Goal: Transaction & Acquisition: Purchase product/service

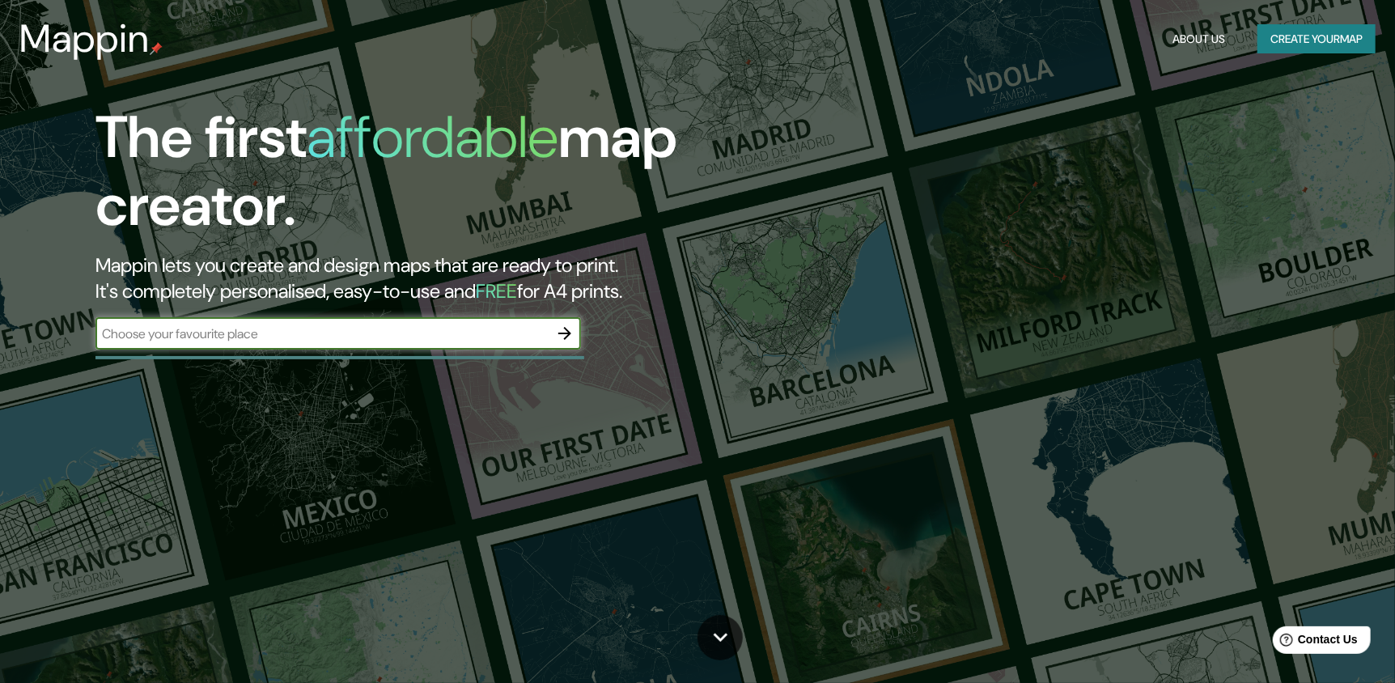
click at [452, 336] on input "text" at bounding box center [322, 334] width 453 height 19
type input "santiago"
click at [528, 423] on div "The first affordable map creator. Mappin lets you create and design maps that a…" at bounding box center [697, 341] width 1395 height 683
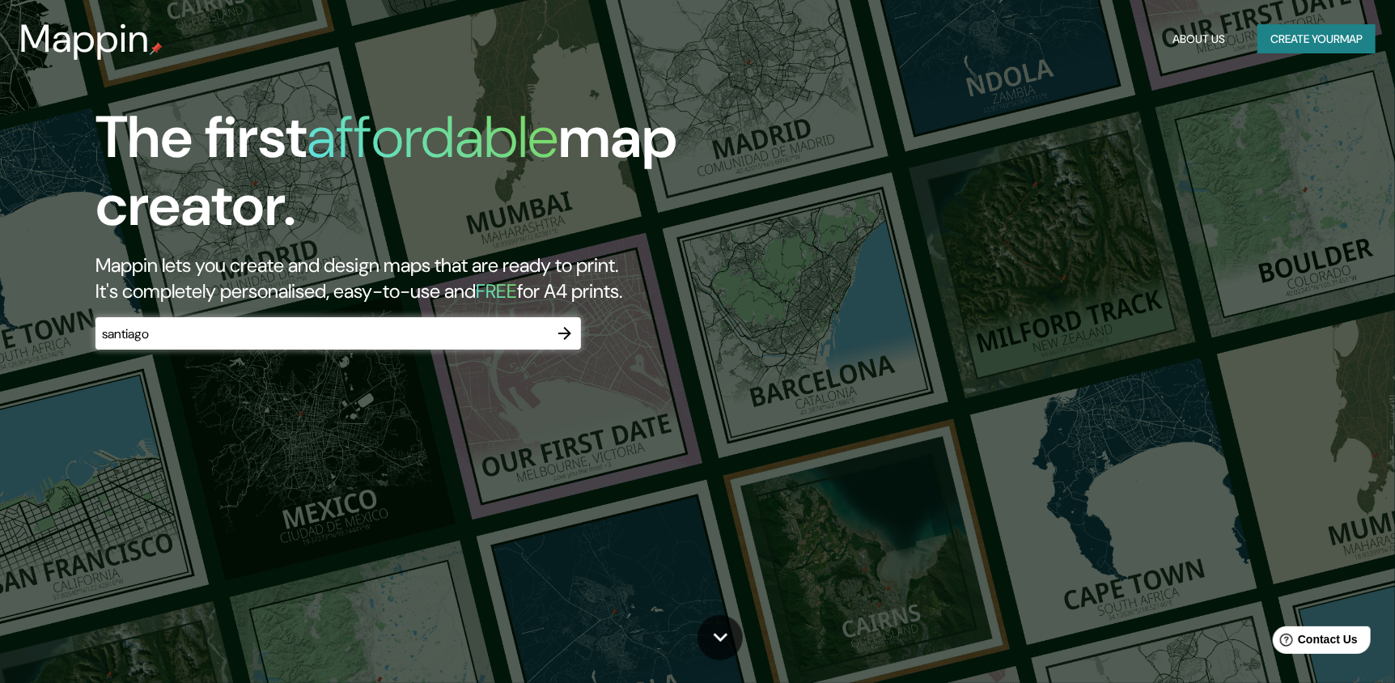
click at [557, 335] on icon "button" at bounding box center [564, 333] width 19 height 19
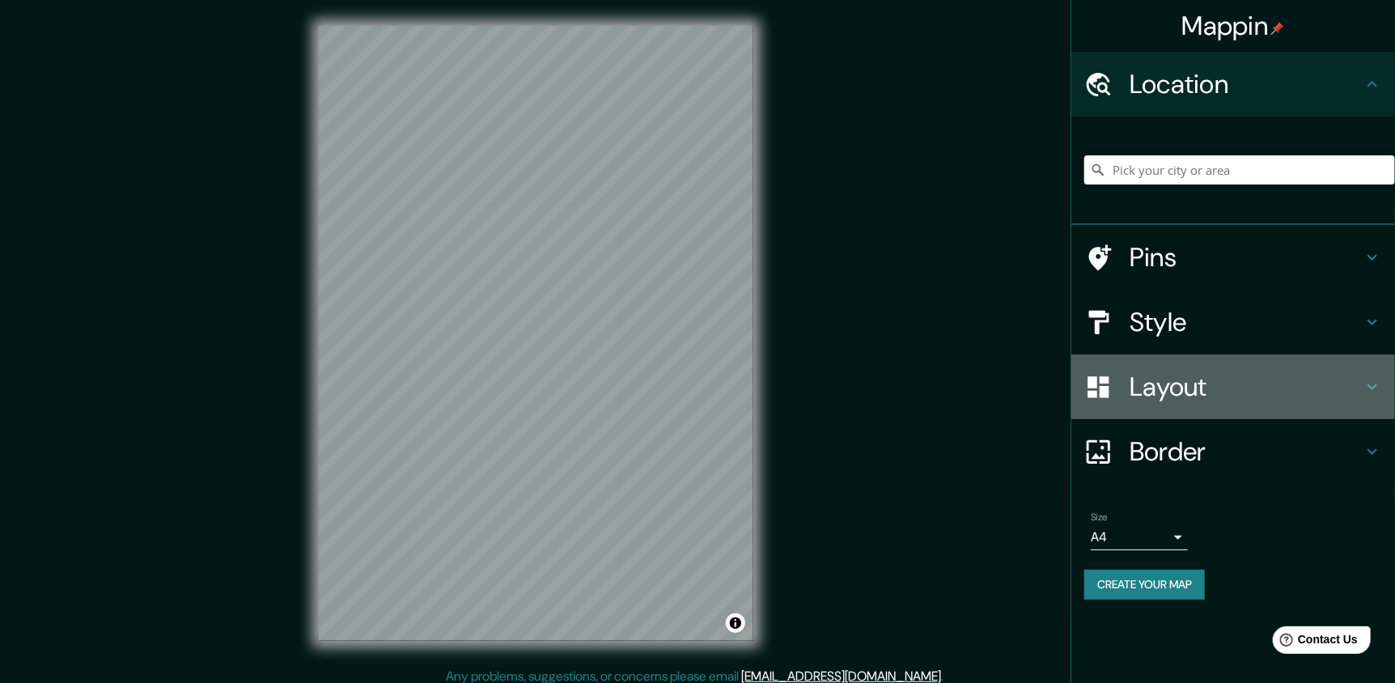
click at [1263, 371] on h4 "Layout" at bounding box center [1246, 387] width 233 height 32
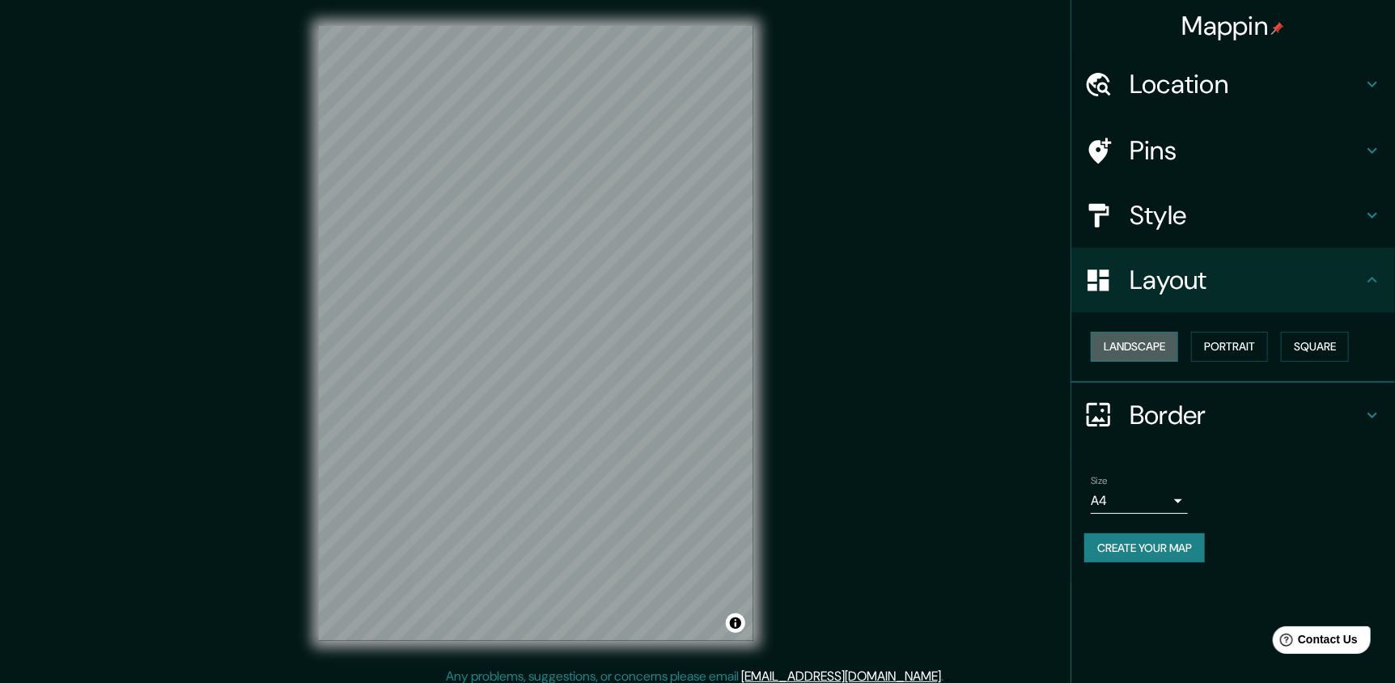
click at [1178, 342] on button "Landscape" at bounding box center [1134, 347] width 87 height 30
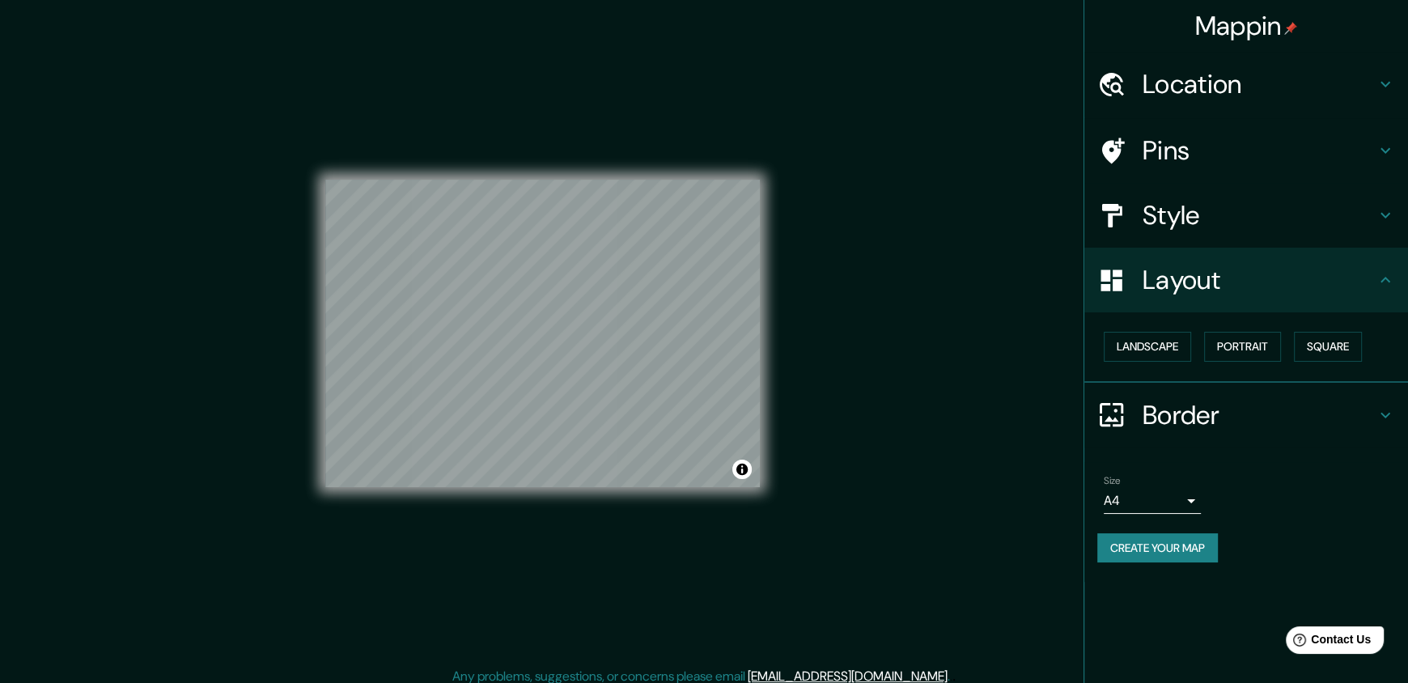
click at [1153, 494] on body "Mappin Location Pins Style Layout Landscape Portrait Square Border Choose a bor…" at bounding box center [704, 341] width 1408 height 683
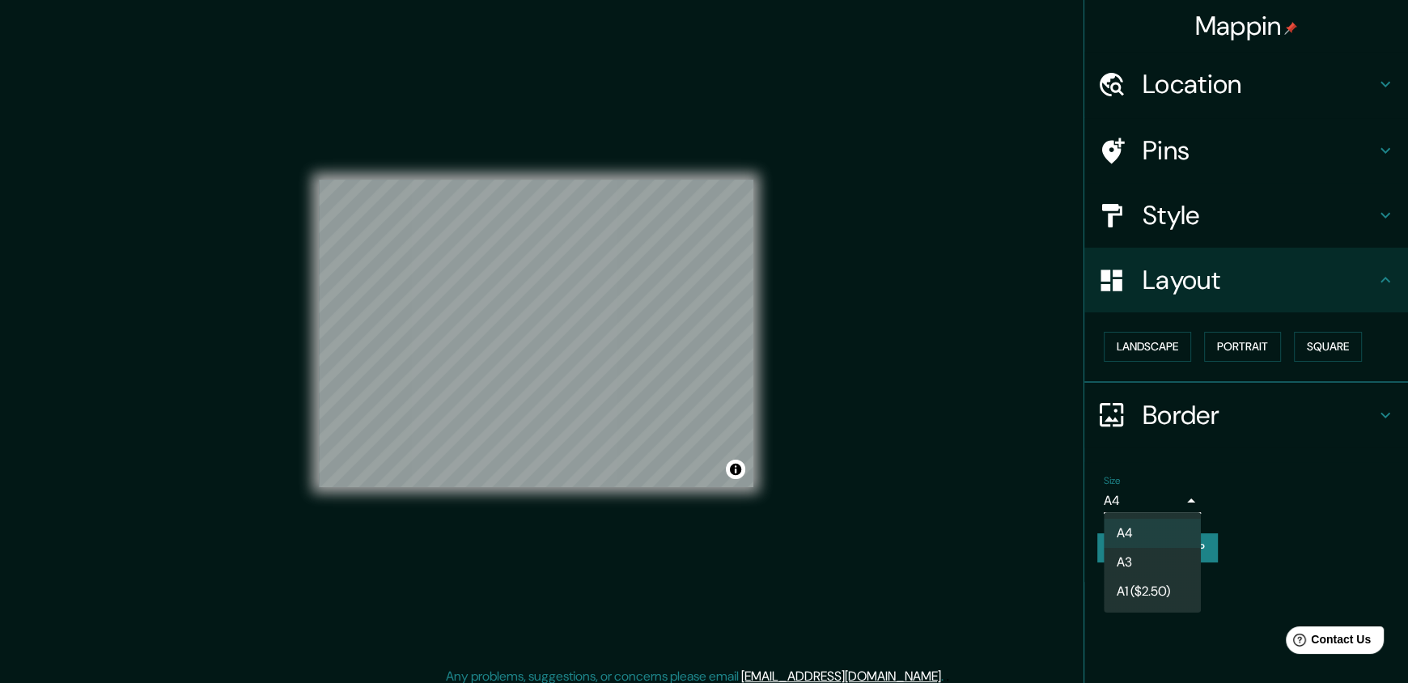
click at [1134, 550] on li "A3" at bounding box center [1152, 562] width 97 height 29
type input "a4"
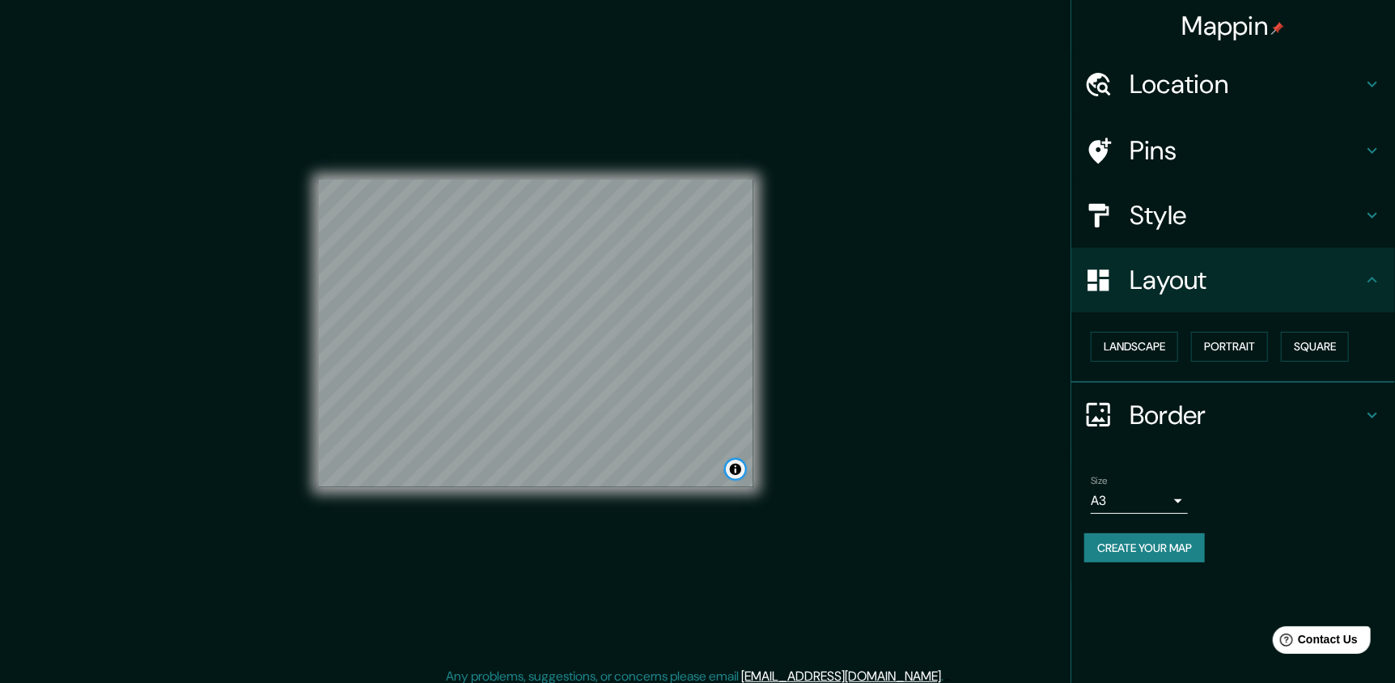
click at [731, 474] on button "Toggle attribution" at bounding box center [735, 469] width 19 height 19
click at [785, 457] on div "Mappin Location Pins Style Layout Landscape Portrait Square Border Choose a bor…" at bounding box center [697, 346] width 1395 height 693
click at [1251, 199] on h4 "Style" at bounding box center [1246, 215] width 233 height 32
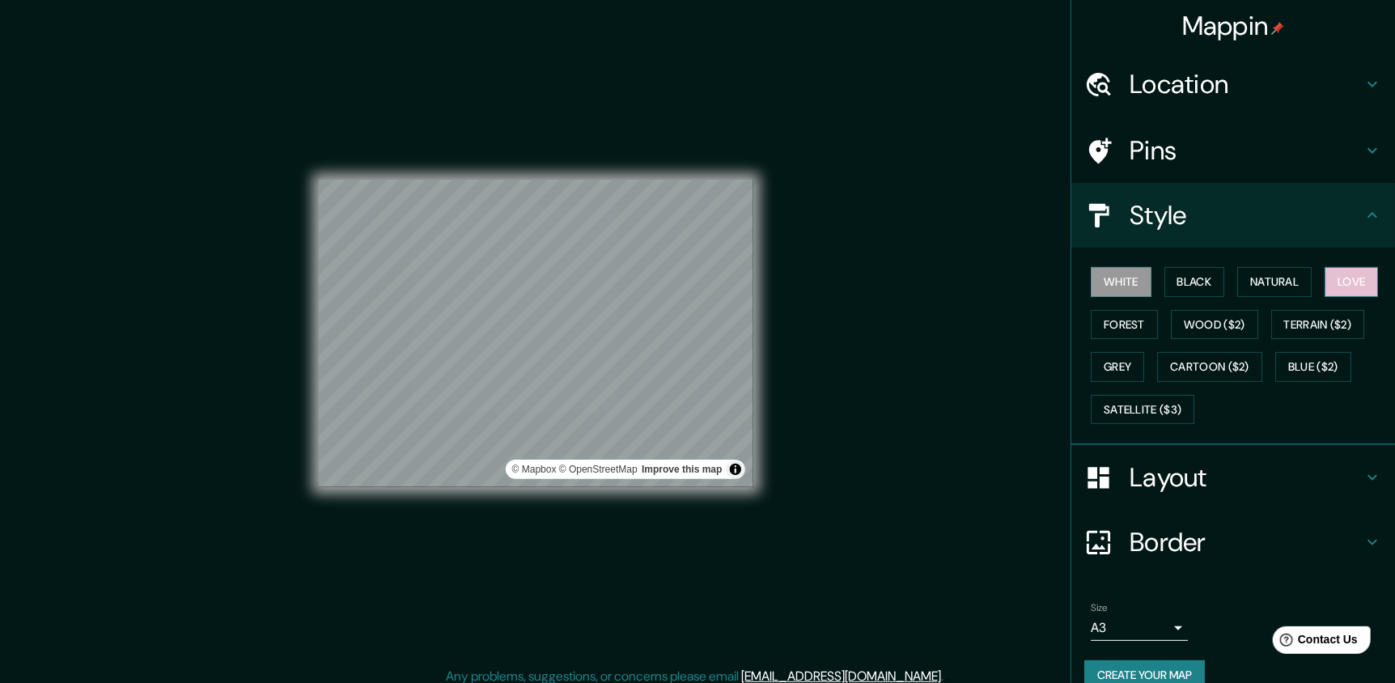
click at [1344, 286] on button "Love" at bounding box center [1351, 282] width 53 height 30
click at [877, 325] on div "Mappin Location Pins Style White Black Natural Love Forest Wood ($2) Terrain ($…" at bounding box center [697, 346] width 1395 height 693
click at [1302, 561] on div "Border" at bounding box center [1234, 542] width 324 height 65
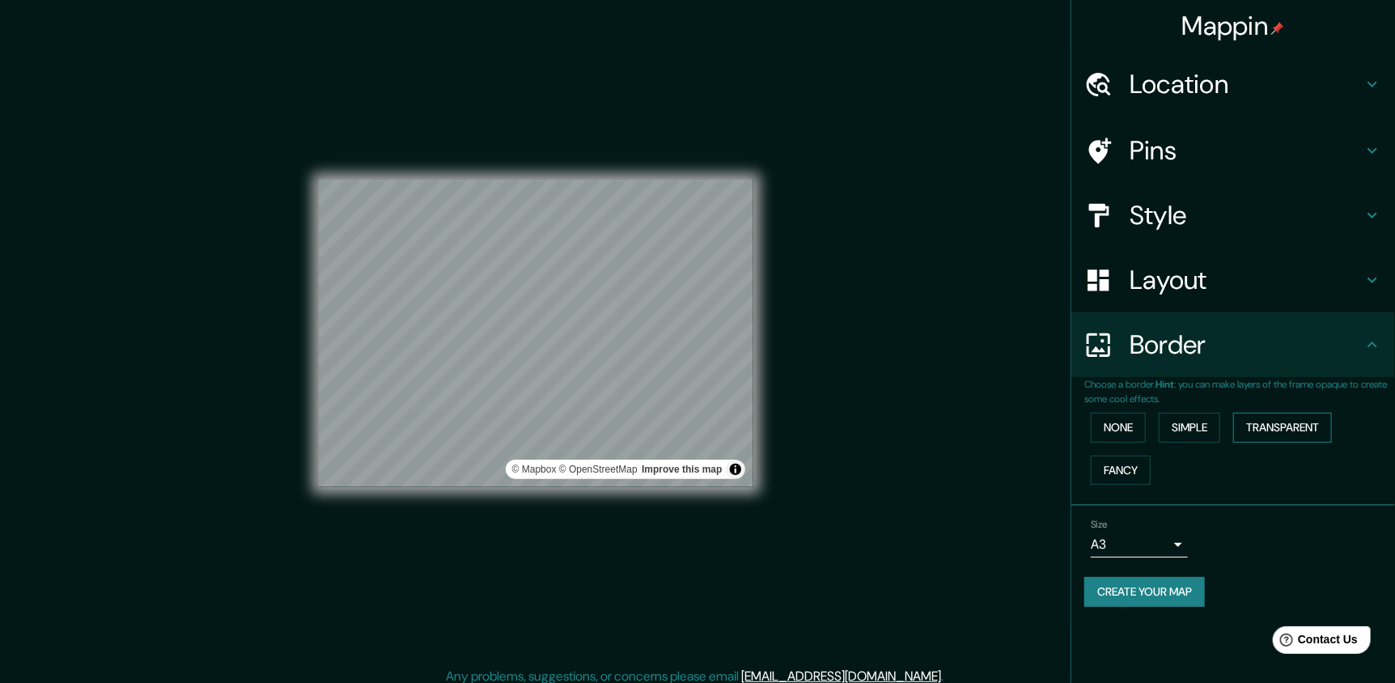
click at [1259, 426] on button "Transparent" at bounding box center [1283, 428] width 99 height 30
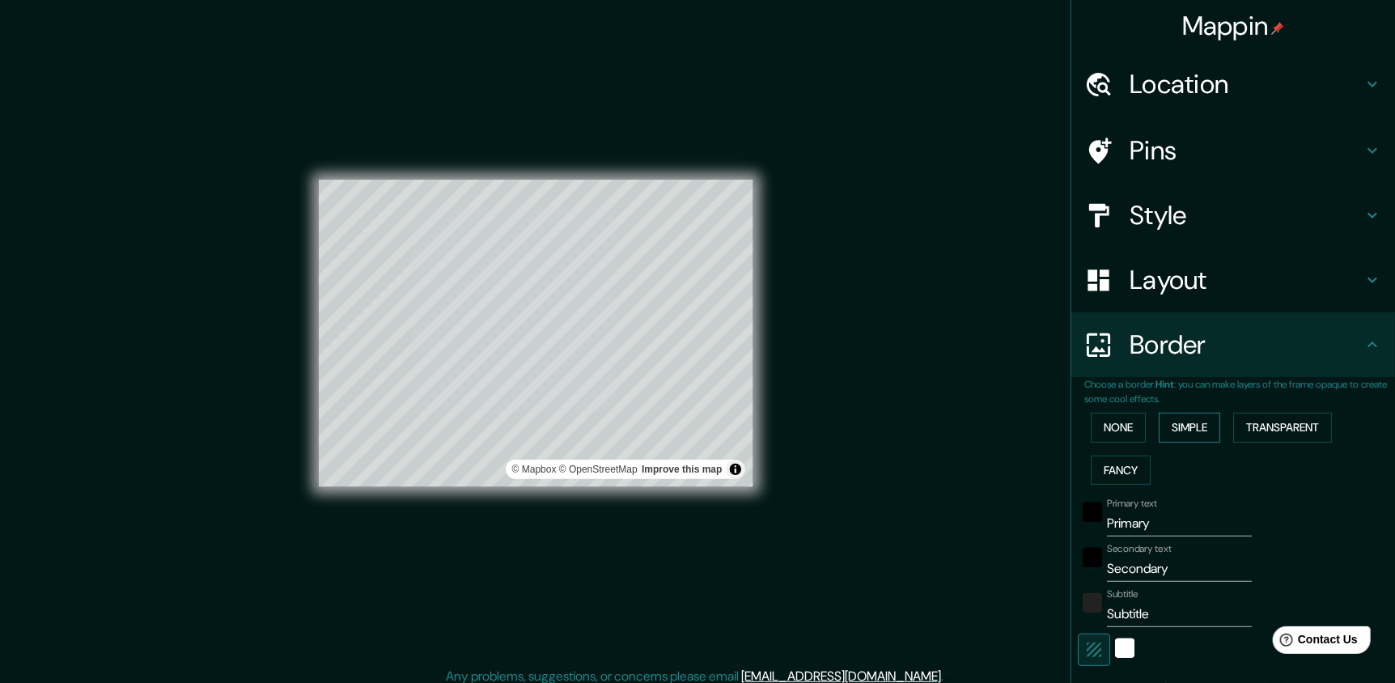
click at [1202, 427] on button "Simple" at bounding box center [1190, 428] width 62 height 30
click at [1093, 427] on button "None" at bounding box center [1118, 428] width 55 height 30
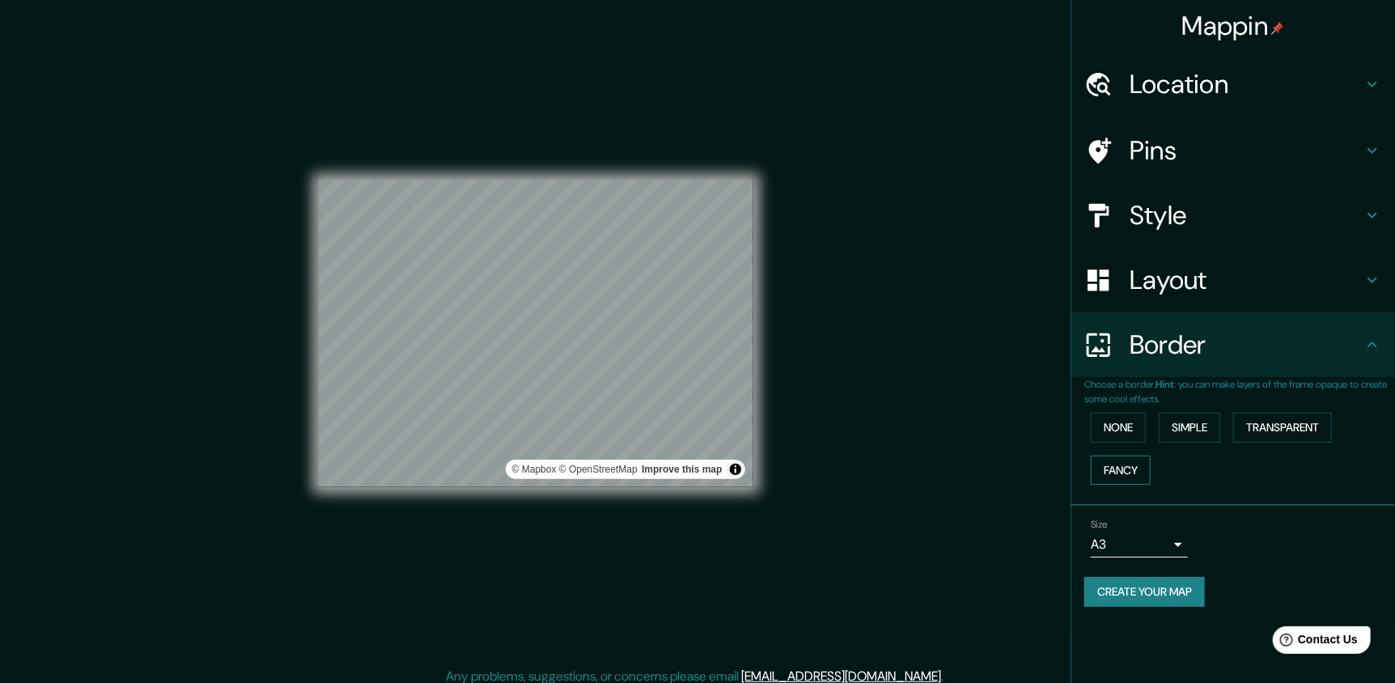
click at [1103, 468] on button "Fancy" at bounding box center [1121, 471] width 60 height 30
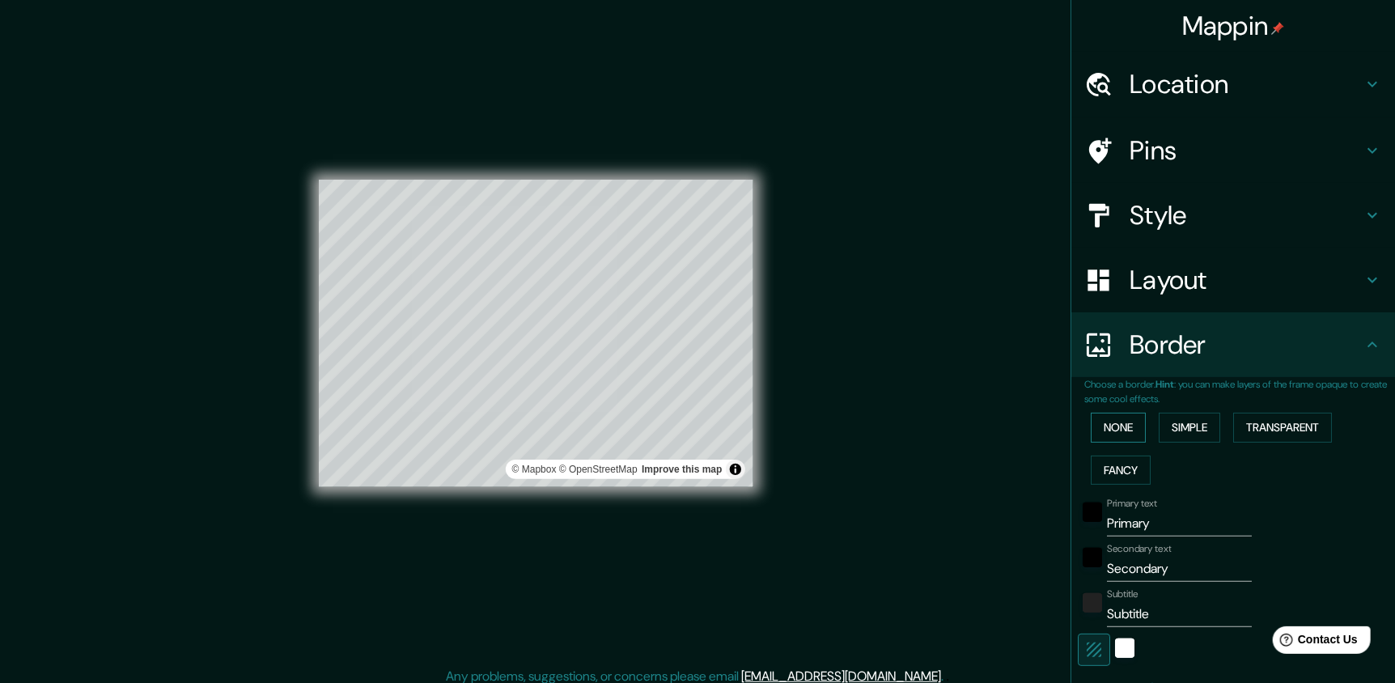
click at [1111, 429] on button "None" at bounding box center [1118, 428] width 55 height 30
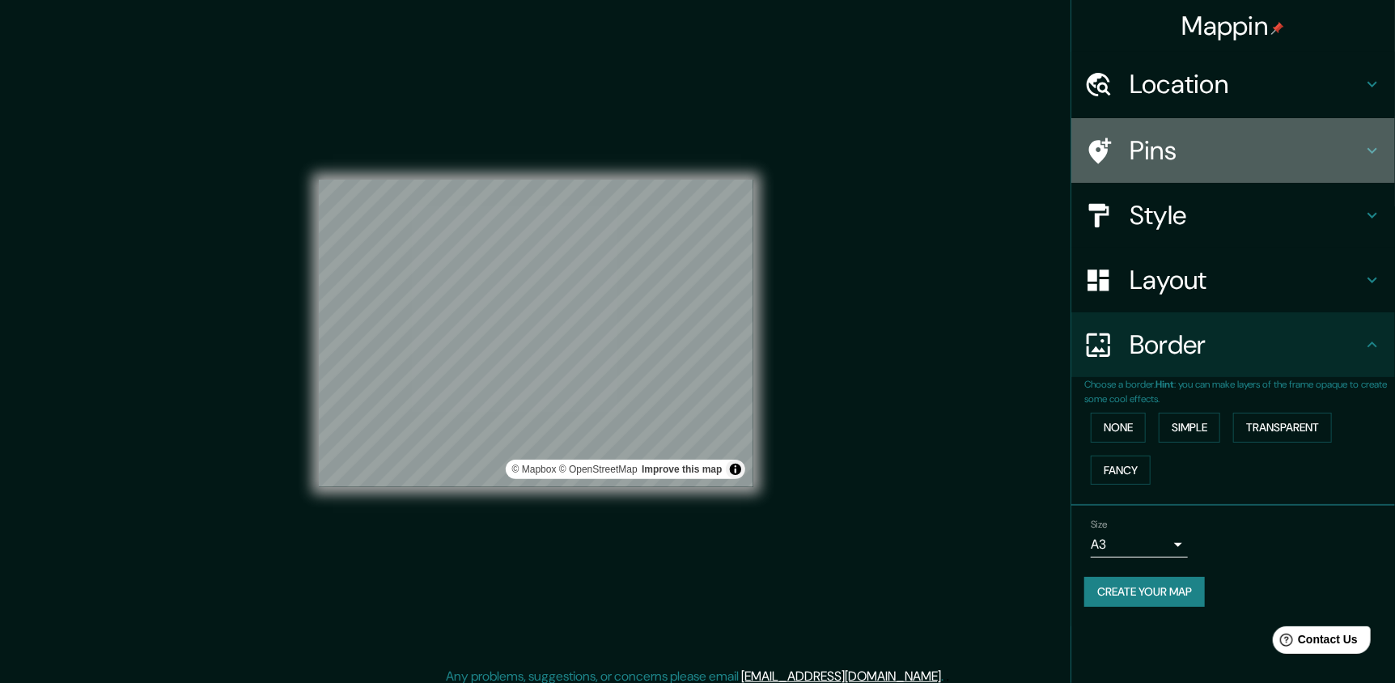
click at [1256, 144] on h4 "Pins" at bounding box center [1246, 150] width 233 height 32
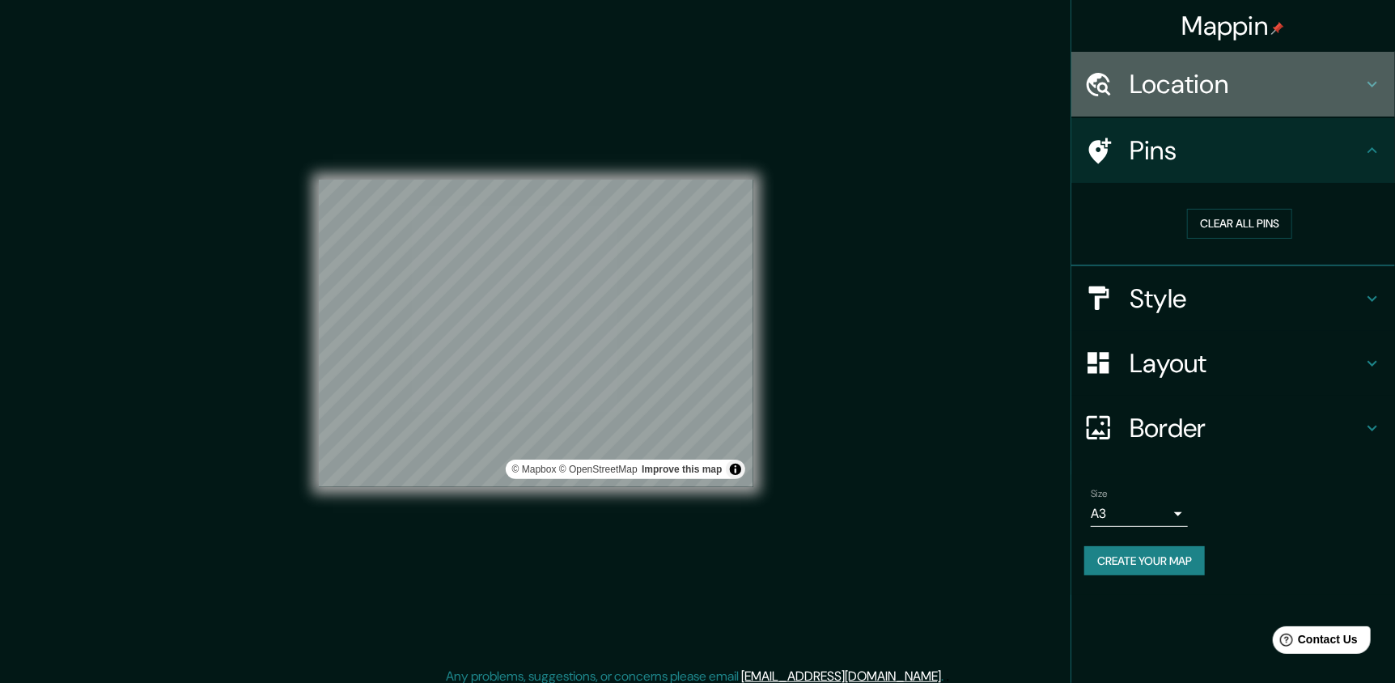
click at [1223, 92] on h4 "Location" at bounding box center [1246, 84] width 233 height 32
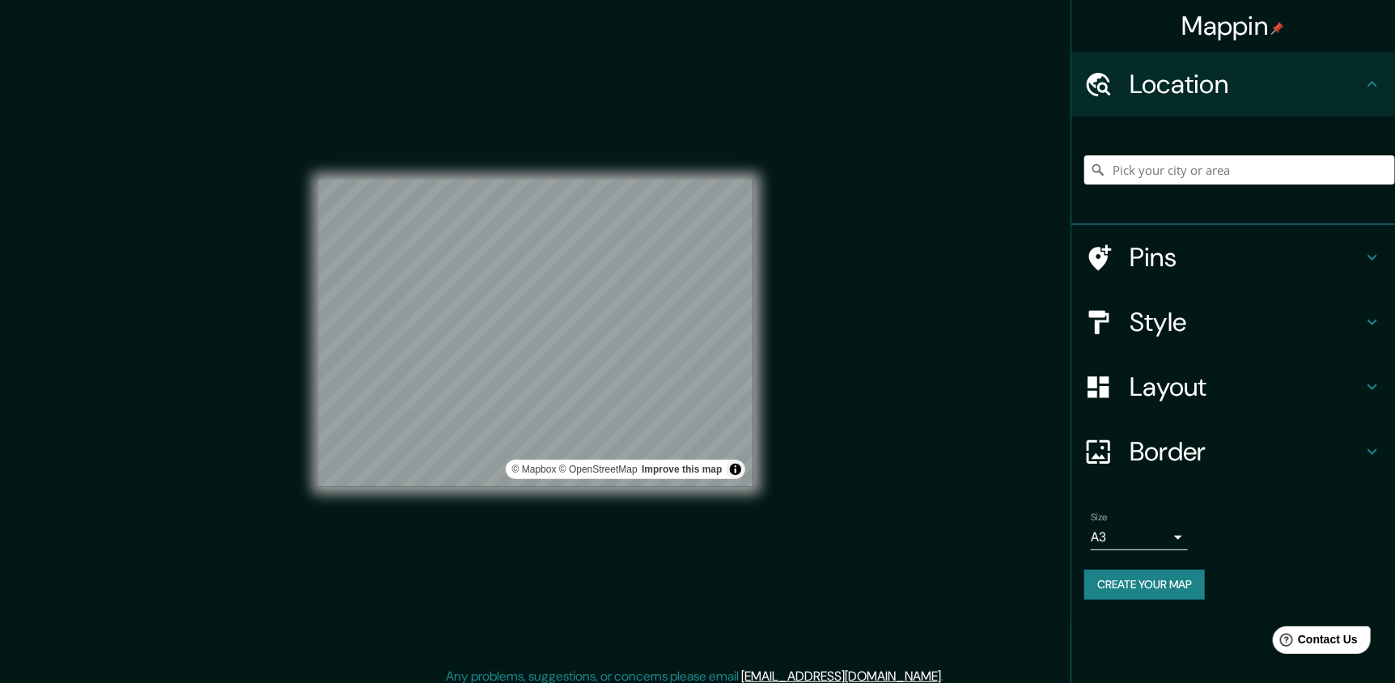
click at [1000, 127] on div "Mappin Location Pins Style Layout Border Choose a border. Hint : you can make l…" at bounding box center [697, 346] width 1395 height 693
click at [1167, 583] on button "Create your map" at bounding box center [1145, 585] width 121 height 30
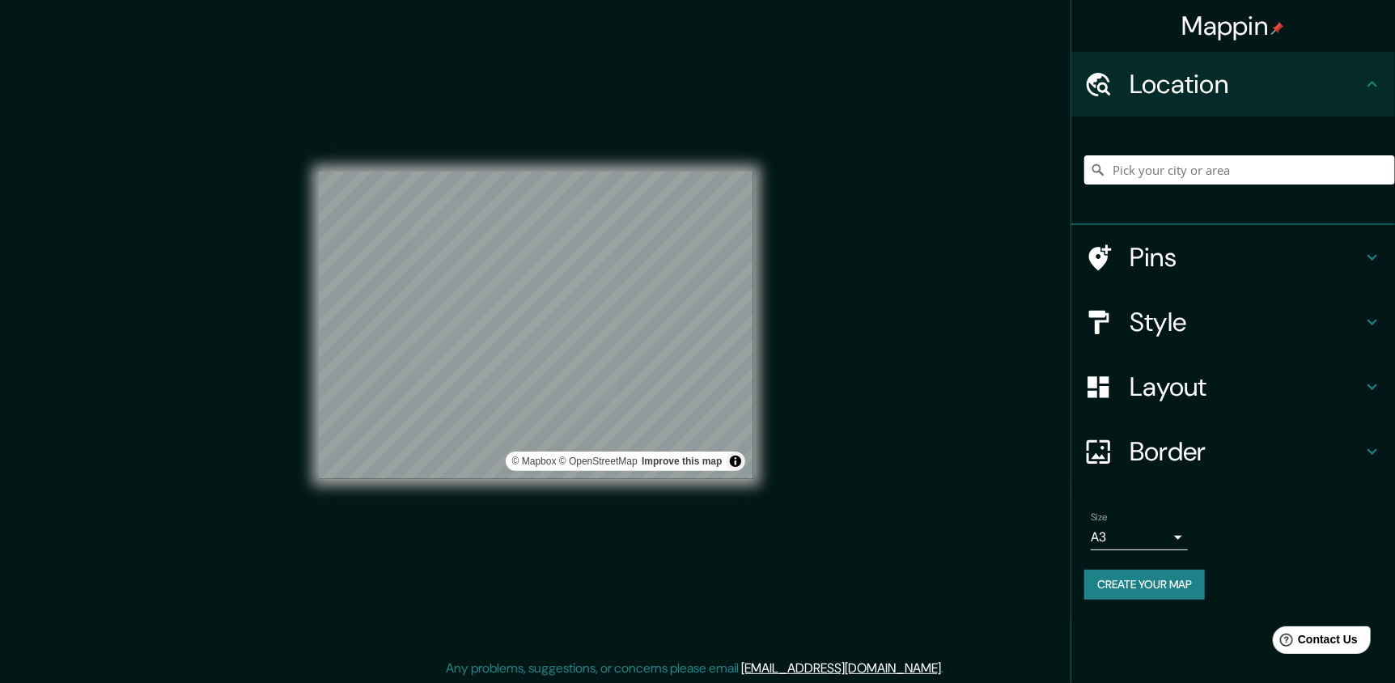
scroll to position [9, 0]
click at [1143, 588] on button "Create your map" at bounding box center [1145, 585] width 121 height 30
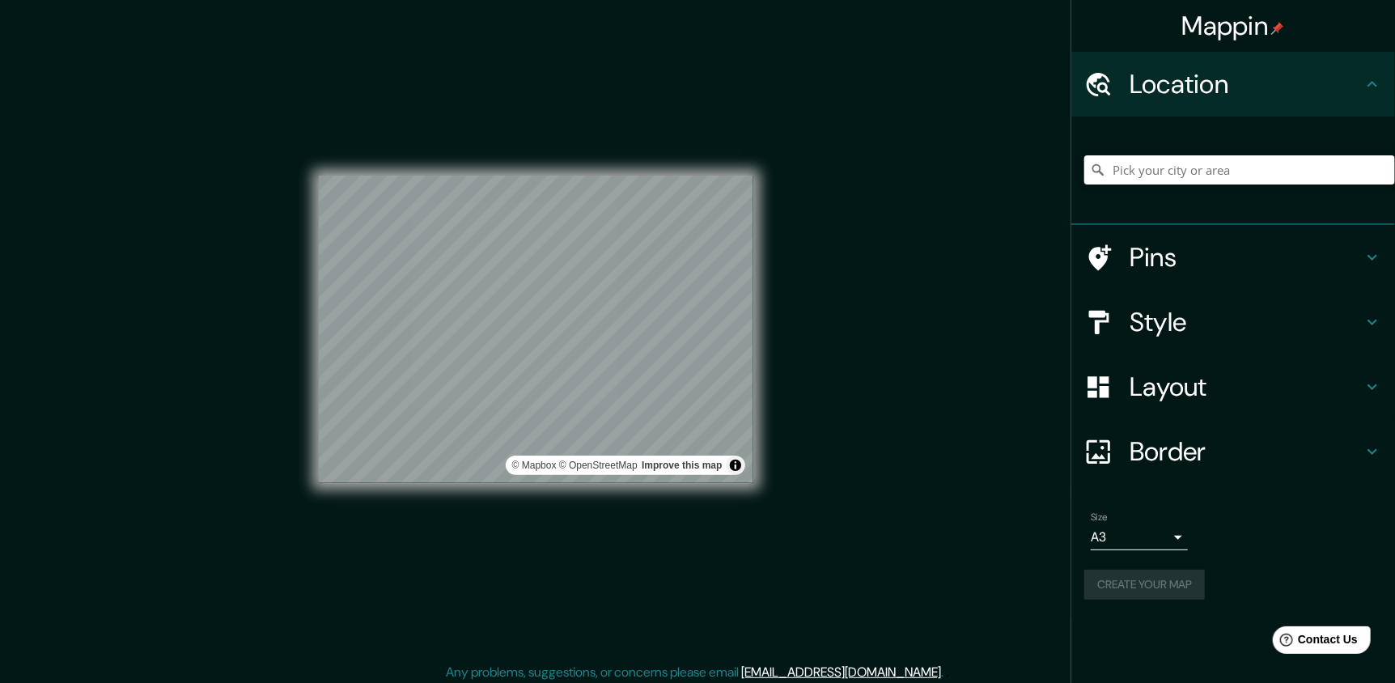
scroll to position [0, 0]
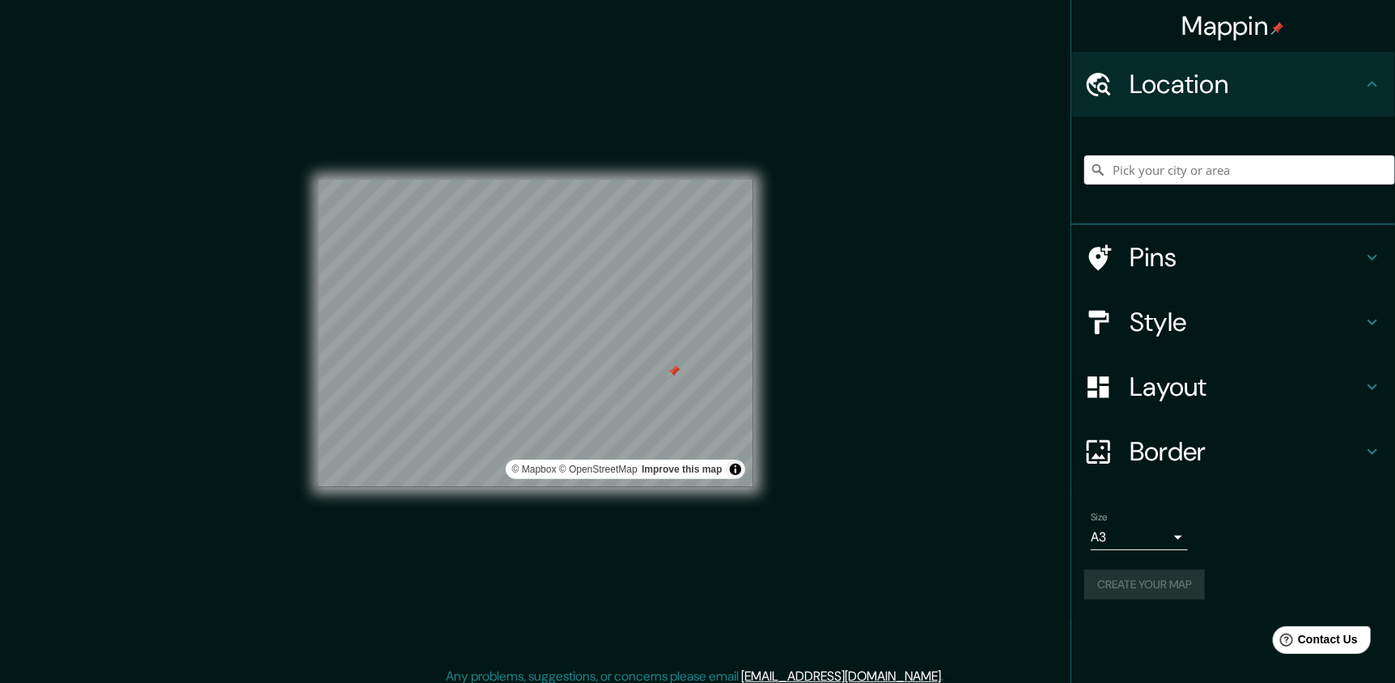
click at [808, 359] on div "Mappin Location Pins Style Layout Border Choose a border. Hint : you can make l…" at bounding box center [697, 346] width 1395 height 693
click at [765, 380] on div "© Mapbox © OpenStreetMap Improve this map" at bounding box center [536, 333] width 486 height 667
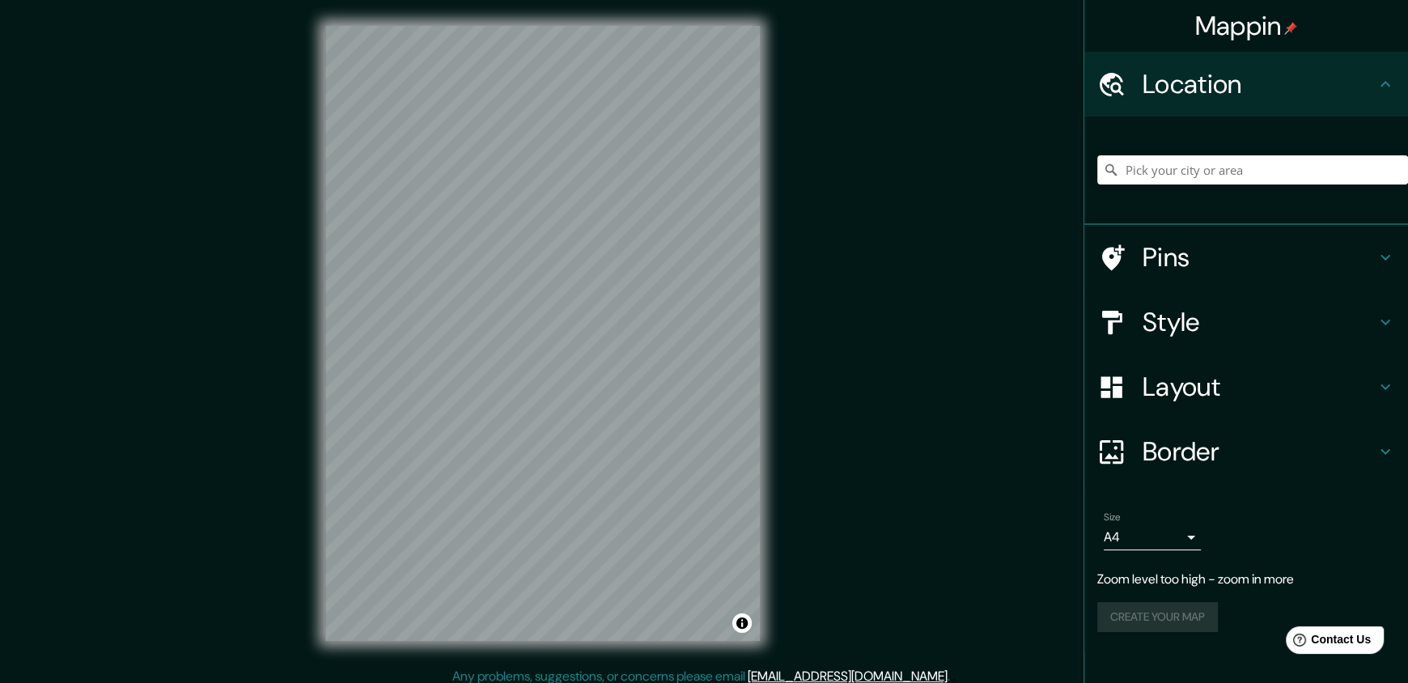
click at [1142, 530] on body "Mappin Location Pins Style Layout Border Choose a border. Hint : you can make l…" at bounding box center [704, 341] width 1408 height 683
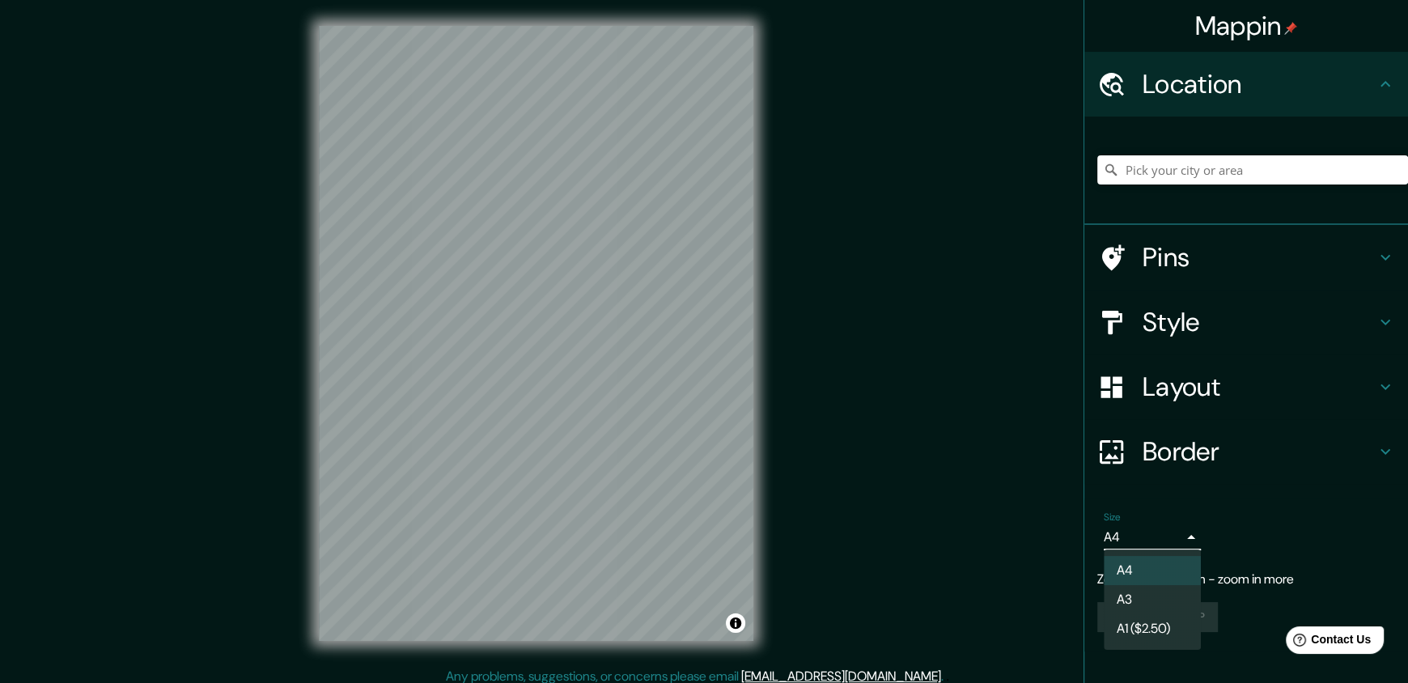
click at [1145, 604] on li "A3" at bounding box center [1152, 599] width 97 height 29
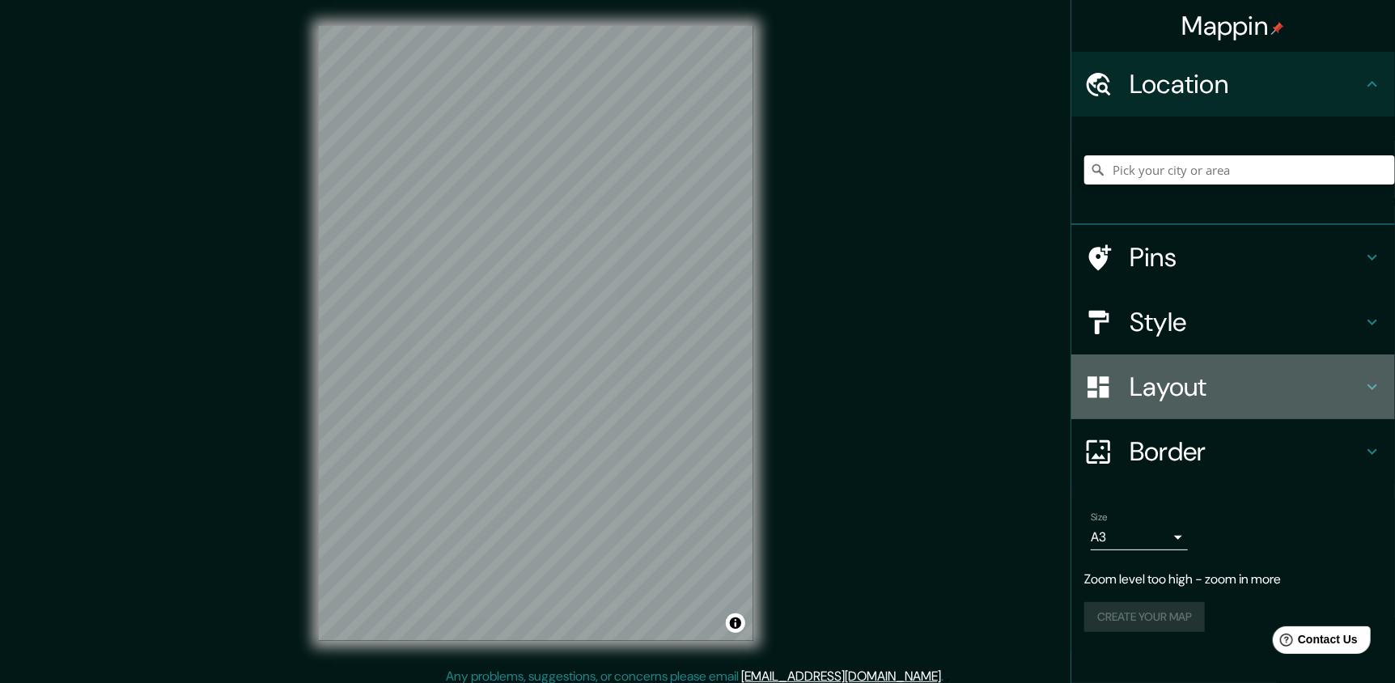
click at [1238, 393] on h4 "Layout" at bounding box center [1246, 387] width 233 height 32
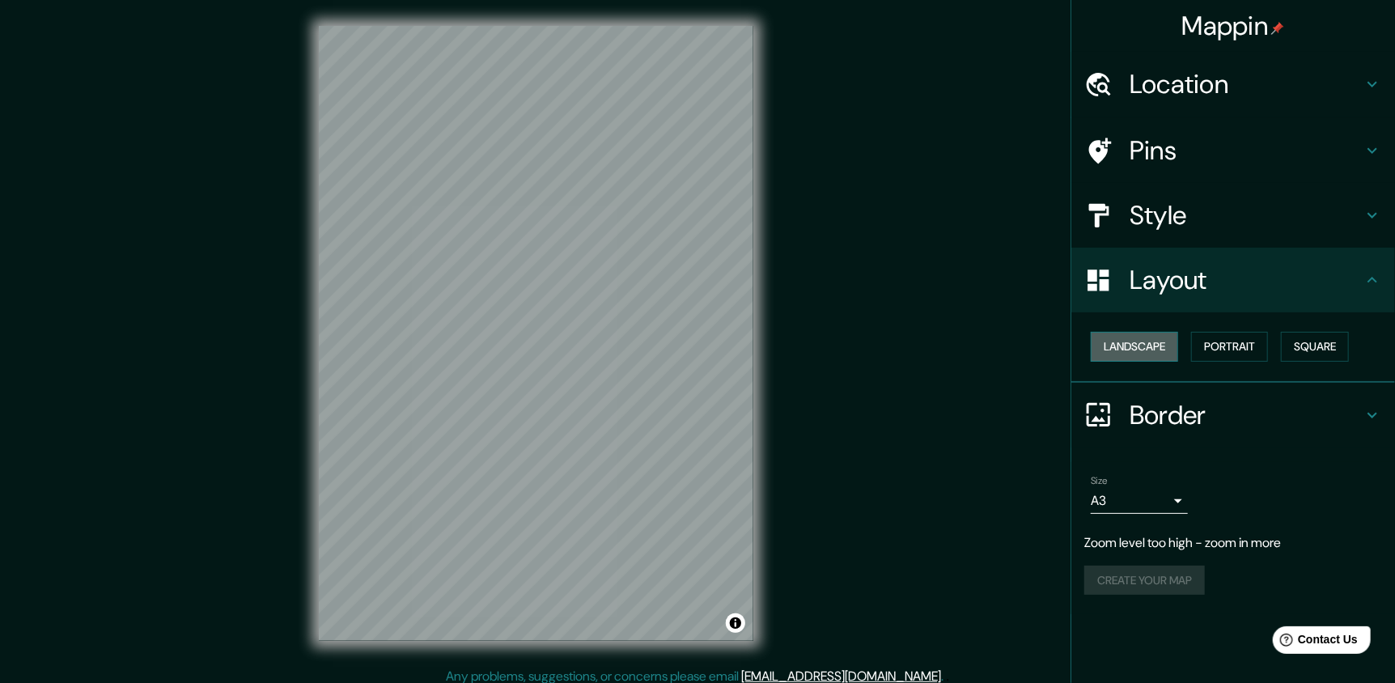
click at [1148, 346] on button "Landscape" at bounding box center [1134, 347] width 87 height 30
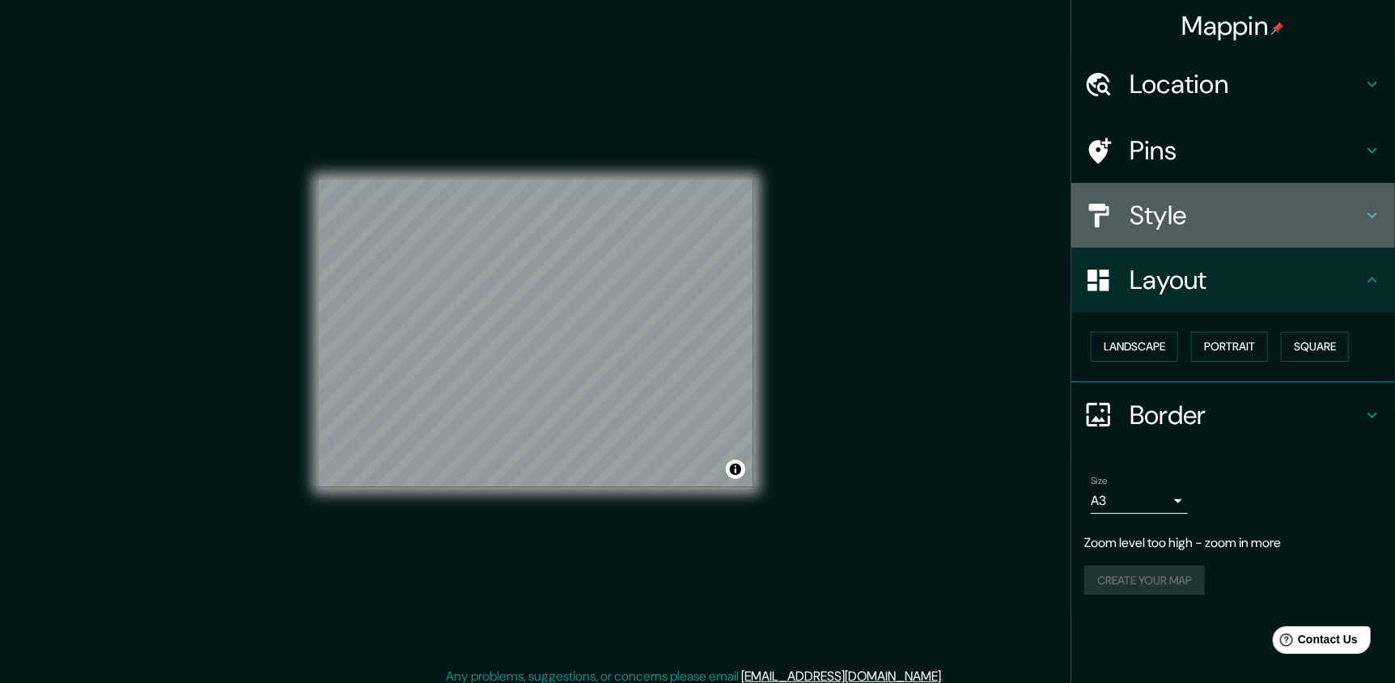
click at [1206, 202] on h4 "Style" at bounding box center [1246, 215] width 233 height 32
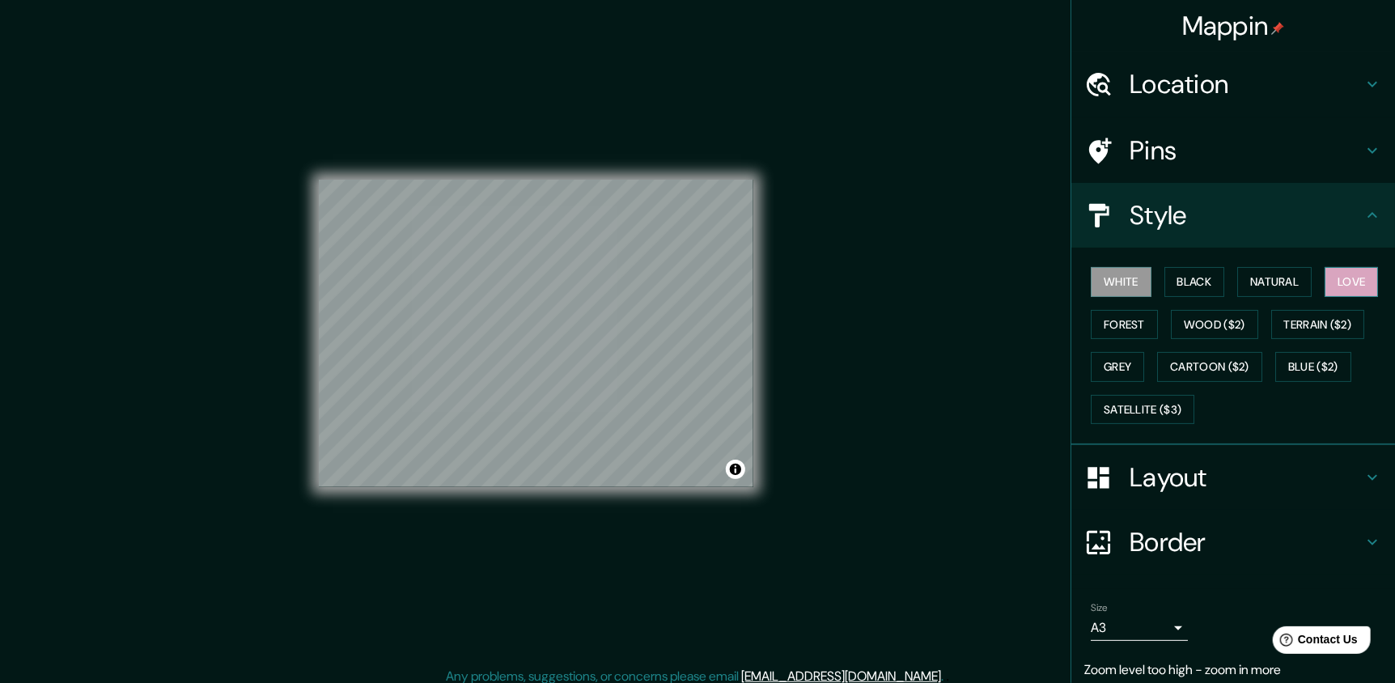
click at [1341, 275] on button "Love" at bounding box center [1351, 282] width 53 height 30
click at [505, 119] on div "© Mapbox © OpenStreetMap Improve this map" at bounding box center [536, 333] width 435 height 615
click at [596, 500] on div "© Mapbox © OpenStreetMap Improve this map" at bounding box center [536, 333] width 435 height 615
click at [465, 489] on div "© Mapbox © OpenStreetMap Improve this map" at bounding box center [536, 333] width 435 height 615
click at [493, 503] on div "© Mapbox © OpenStreetMap Improve this map" at bounding box center [536, 333] width 435 height 615
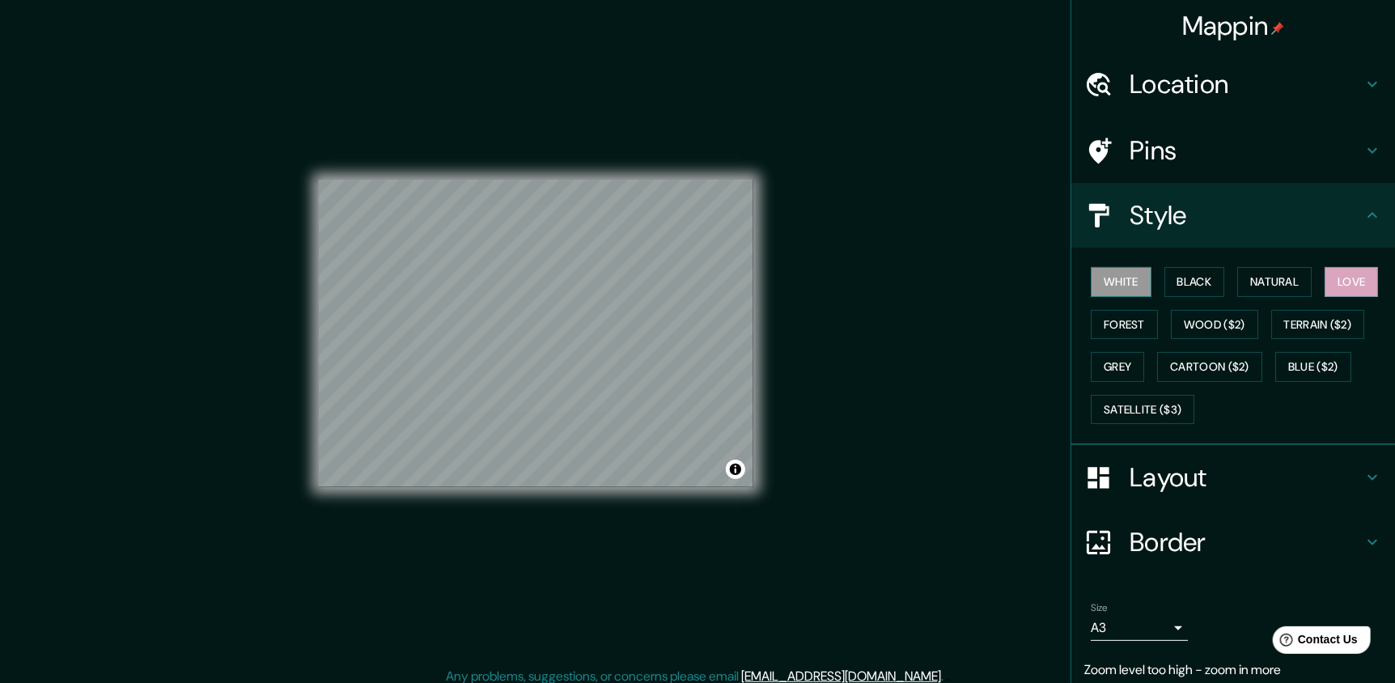
click at [1119, 276] on button "White" at bounding box center [1121, 282] width 61 height 30
click at [1351, 281] on button "Love" at bounding box center [1351, 282] width 53 height 30
click at [884, 368] on div "Mappin Location Pins Style White Black Natural Love Forest Wood ($2) Terrain ($…" at bounding box center [697, 346] width 1395 height 693
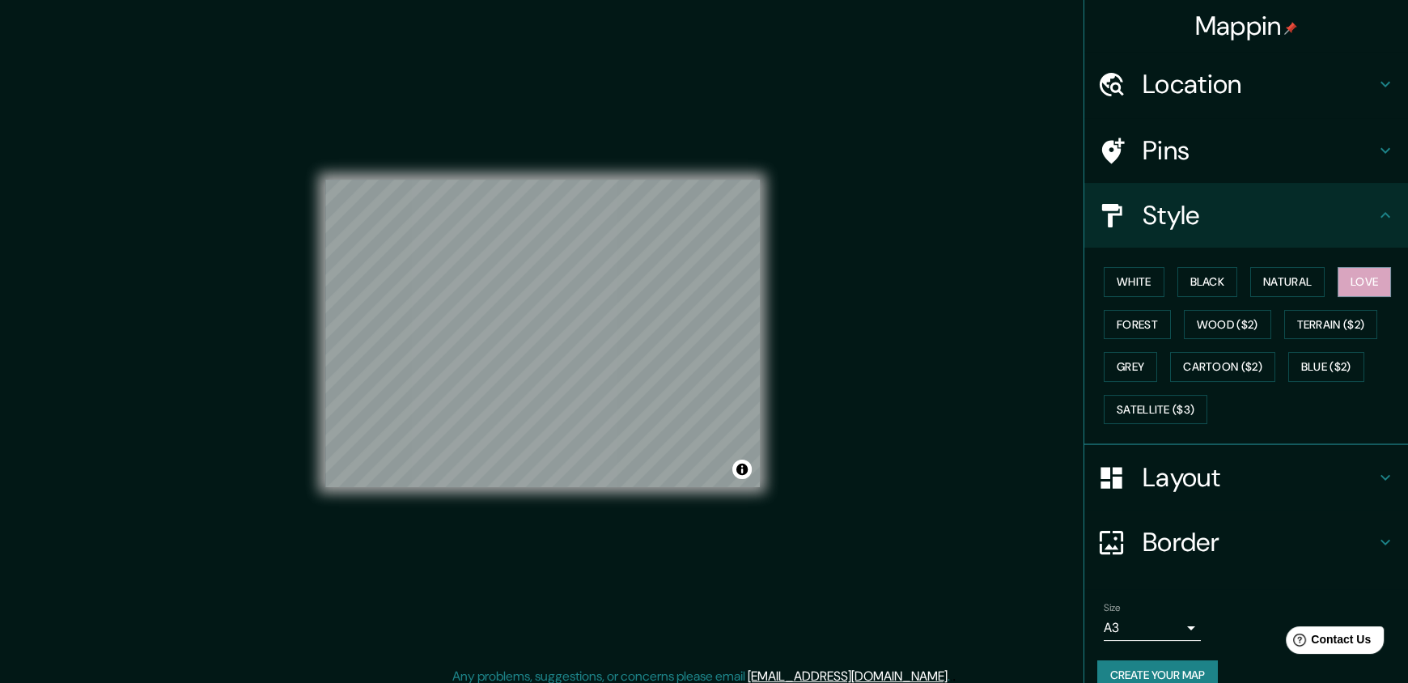
click at [1162, 624] on body "Mappin Location Pins Style White Black Natural Love Forest Wood ($2) Terrain ($…" at bounding box center [704, 341] width 1408 height 683
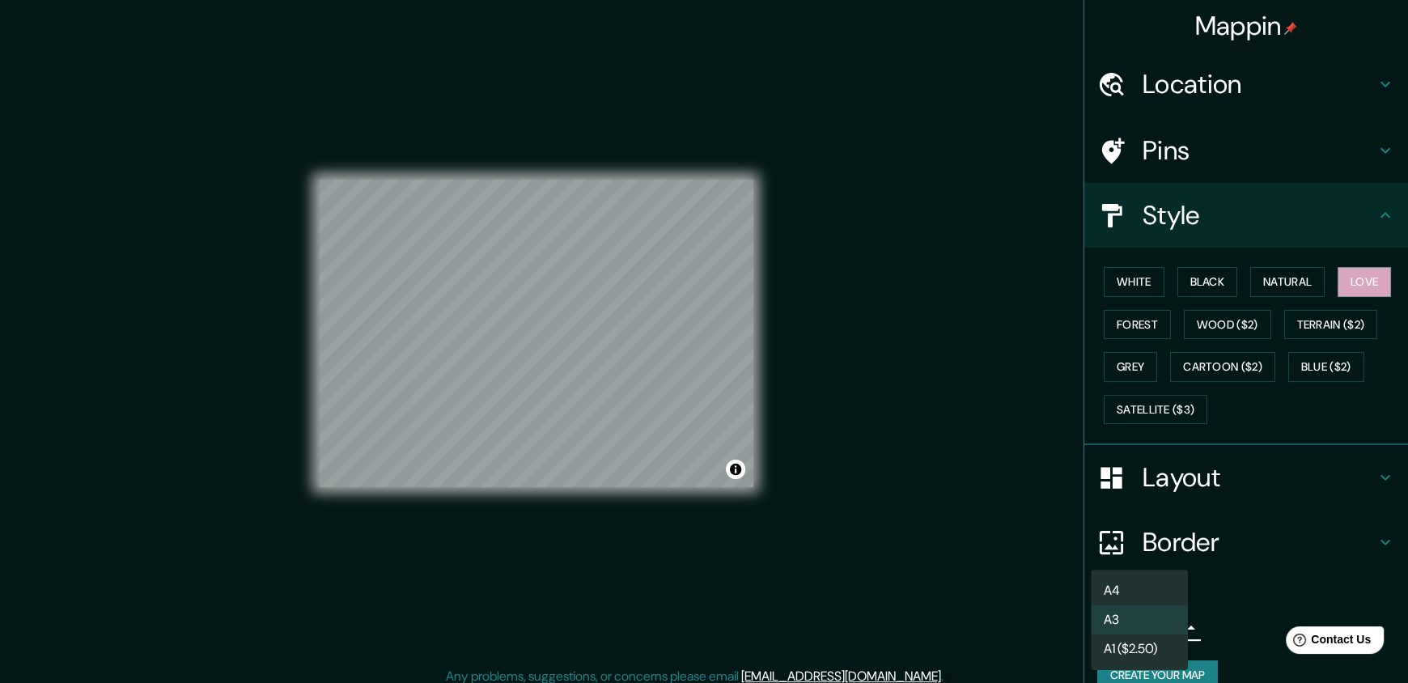
click at [955, 570] on div at bounding box center [704, 341] width 1408 height 683
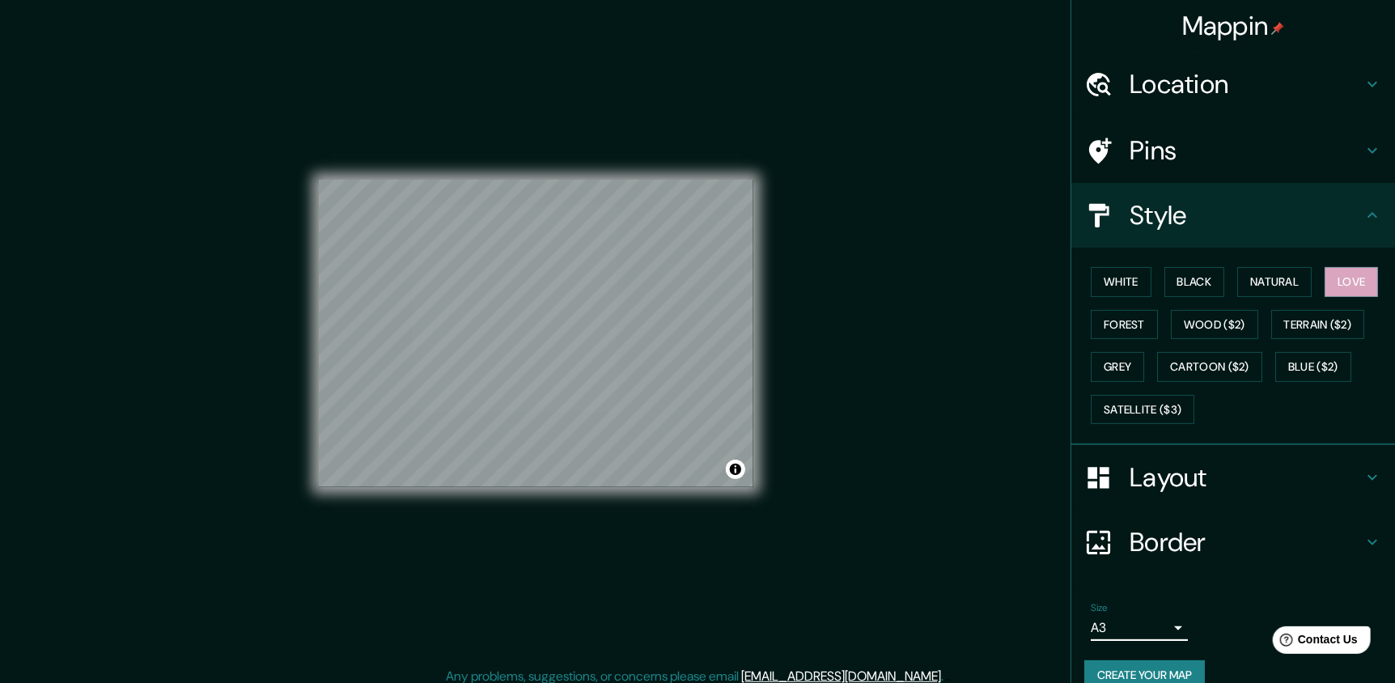
click at [1146, 670] on button "Create your map" at bounding box center [1145, 675] width 121 height 30
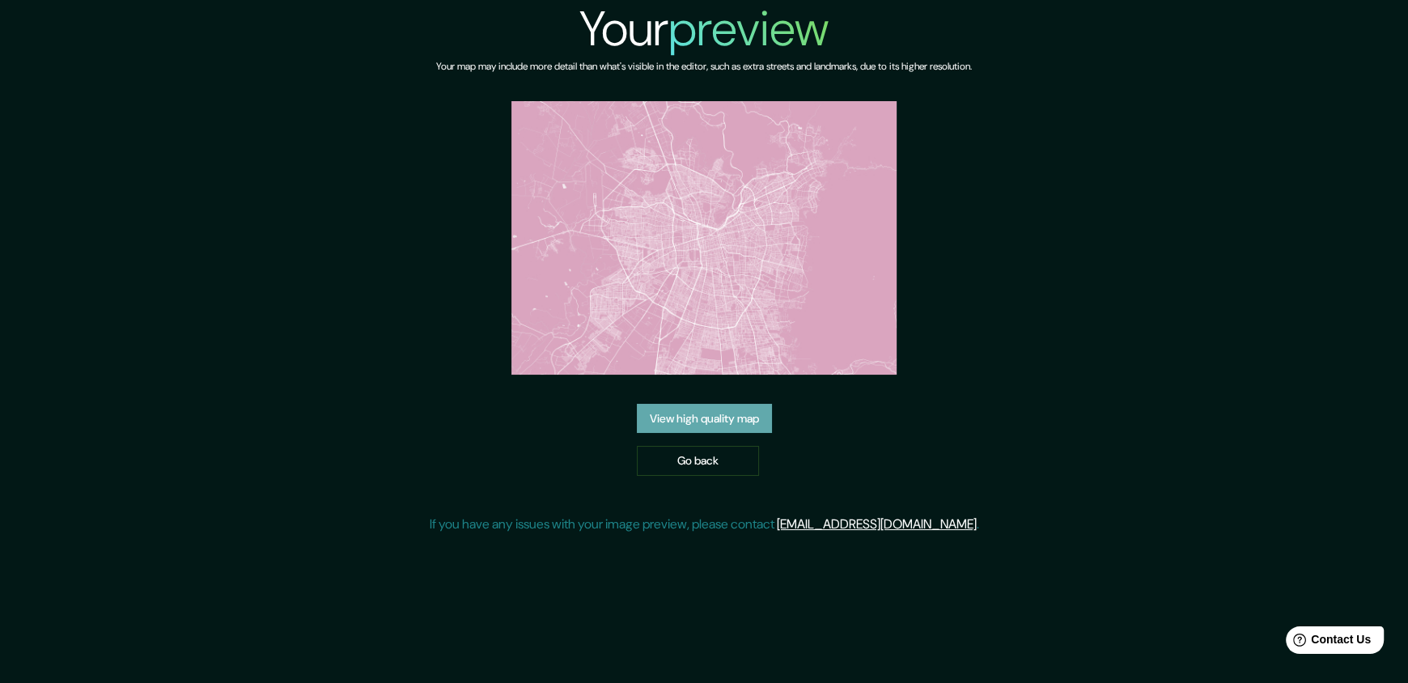
click at [762, 421] on link "View high quality map" at bounding box center [704, 419] width 135 height 30
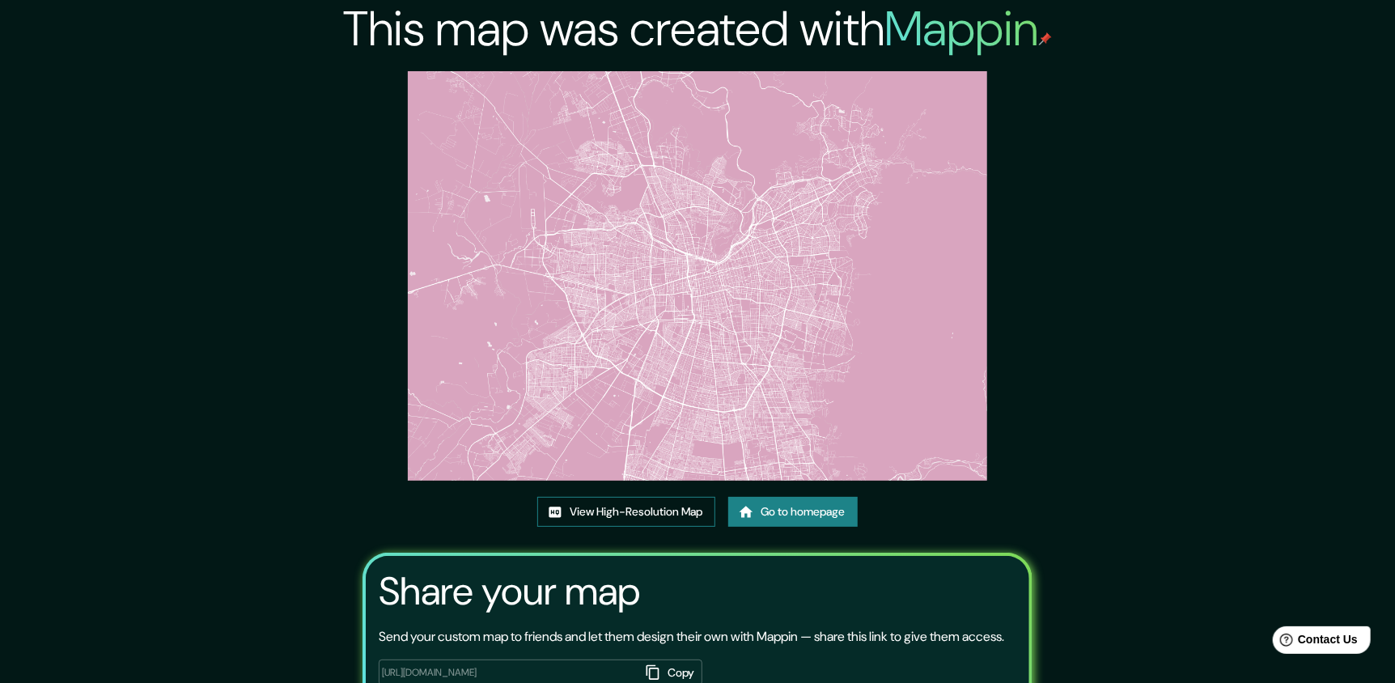
click at [687, 506] on link "View High-Resolution Map" at bounding box center [626, 512] width 178 height 30
click at [780, 509] on link "Go to homepage" at bounding box center [793, 512] width 130 height 30
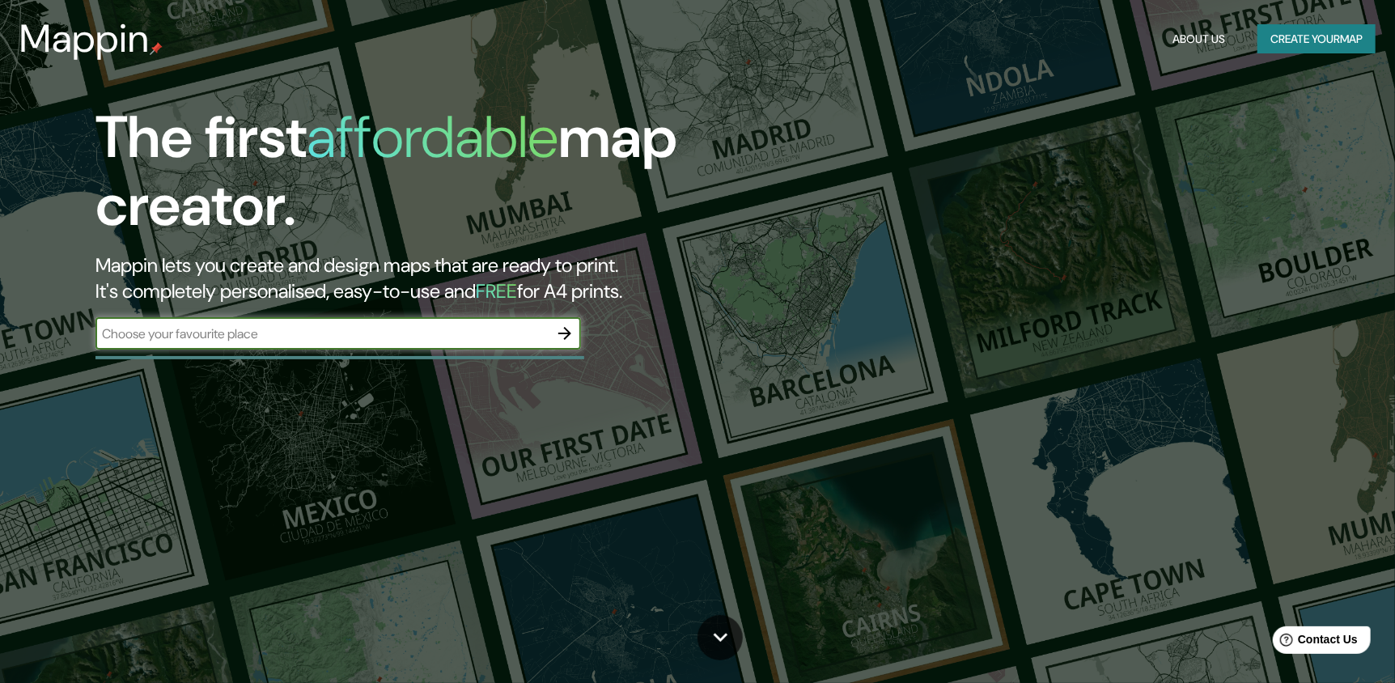
click at [463, 333] on input "text" at bounding box center [322, 334] width 453 height 19
type input "Santiago"
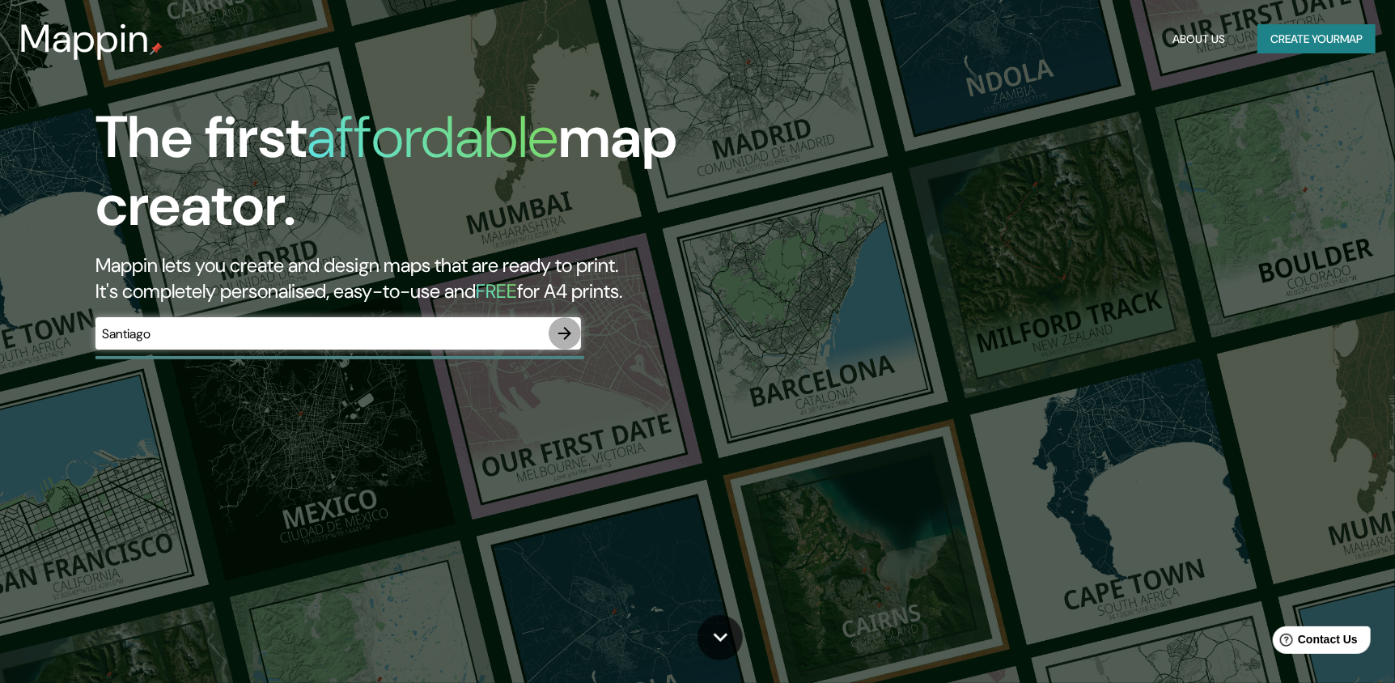
click at [550, 328] on button "button" at bounding box center [565, 333] width 32 height 32
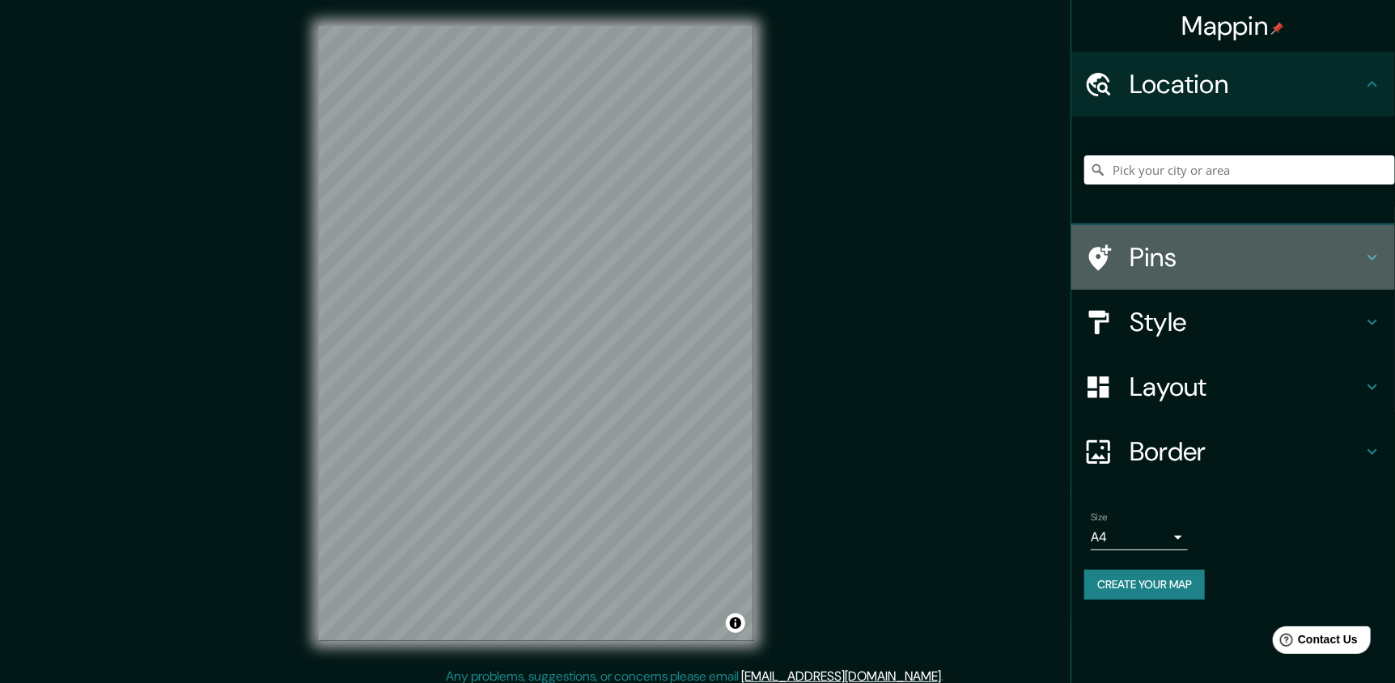
click at [1251, 232] on div "Pins" at bounding box center [1234, 257] width 324 height 65
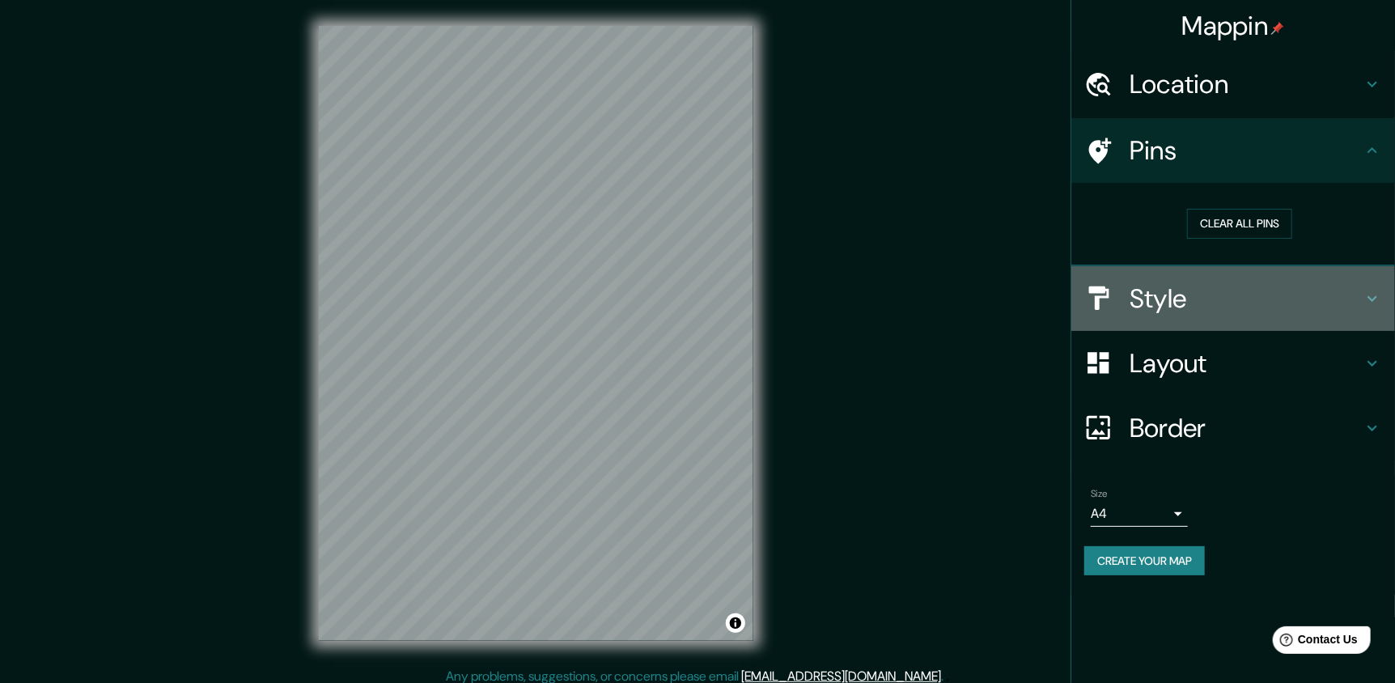
click at [1255, 291] on h4 "Style" at bounding box center [1246, 298] width 233 height 32
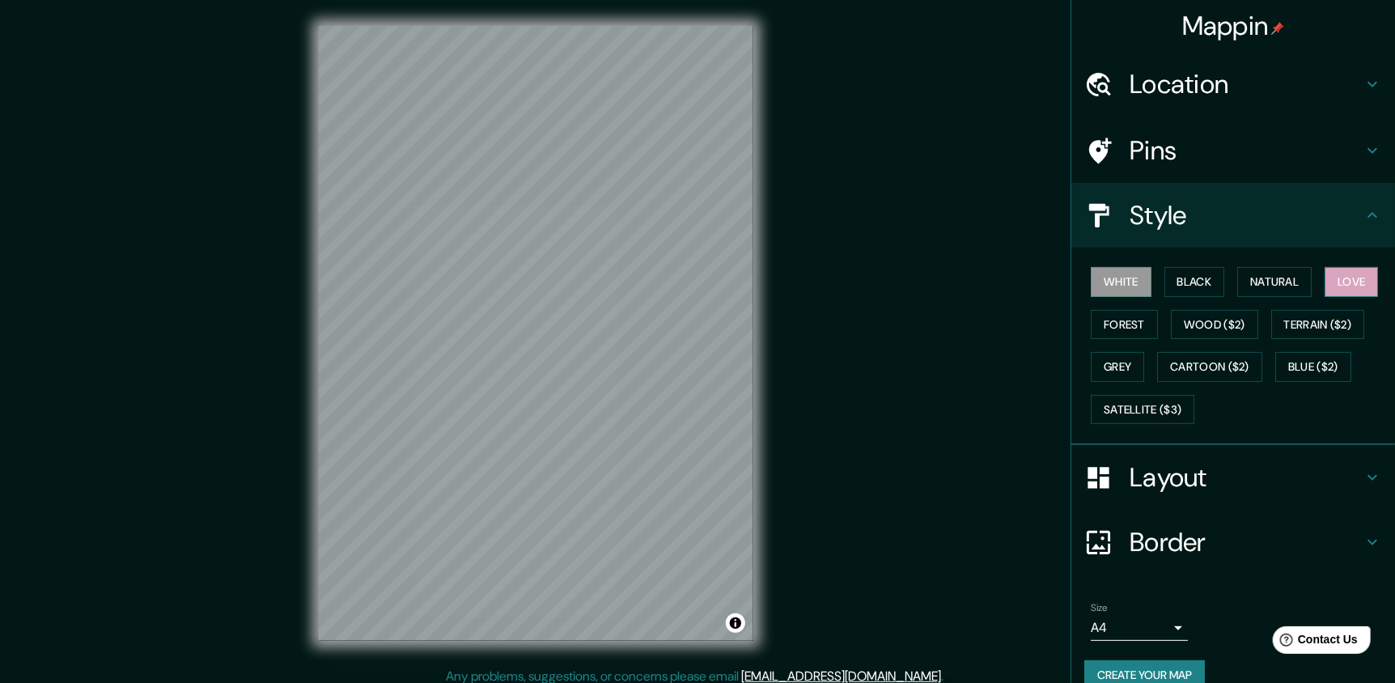
click at [1351, 282] on button "Love" at bounding box center [1351, 282] width 53 height 30
click at [1181, 469] on h4 "Layout" at bounding box center [1246, 477] width 233 height 32
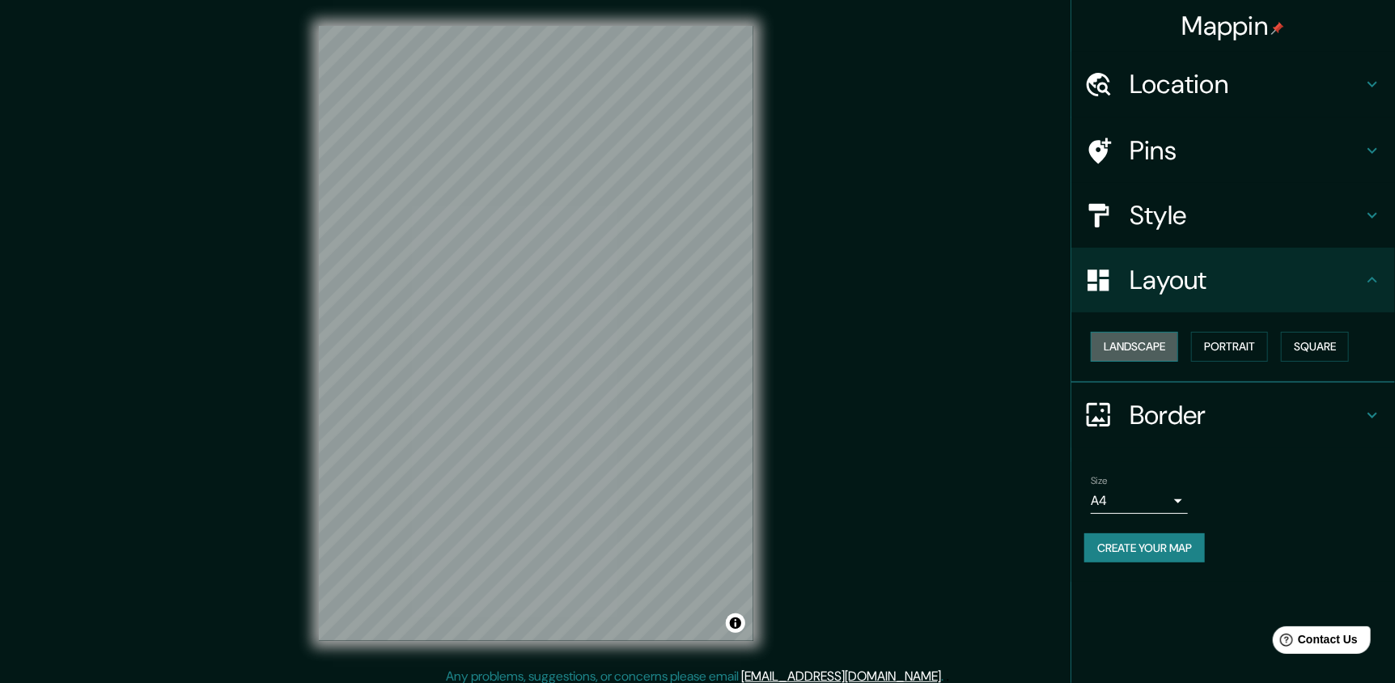
click at [1129, 349] on button "Landscape" at bounding box center [1134, 347] width 87 height 30
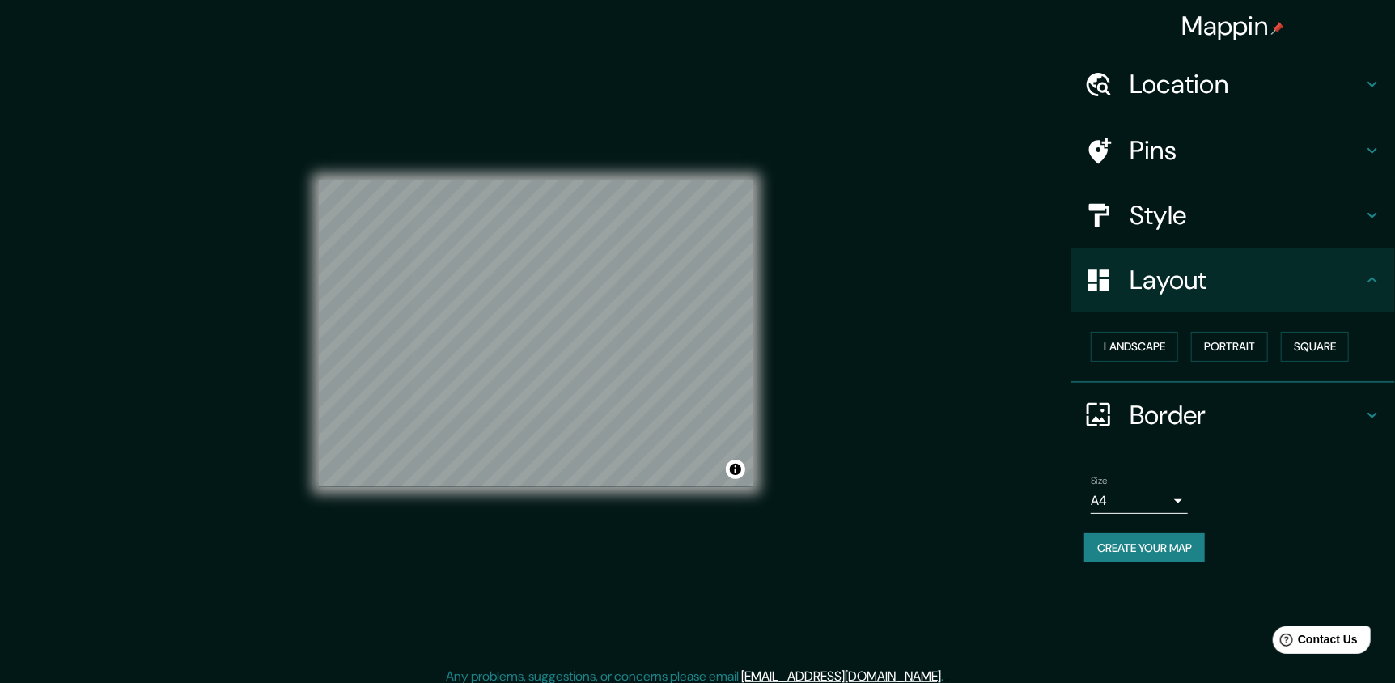
click at [1146, 492] on body "Mappin Location Pins Style Layout Landscape Portrait Square Border Choose a bor…" at bounding box center [697, 341] width 1395 height 683
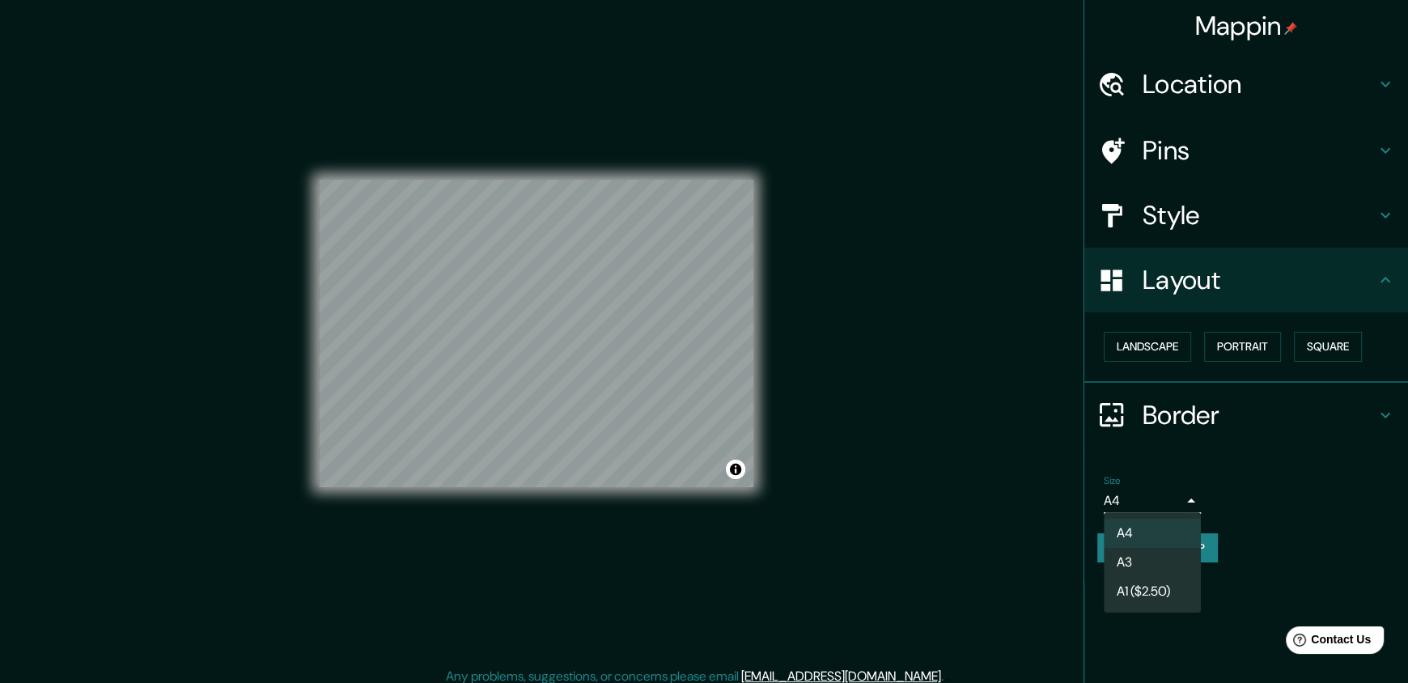
click at [1148, 555] on li "A3" at bounding box center [1152, 562] width 97 height 29
type input "a4"
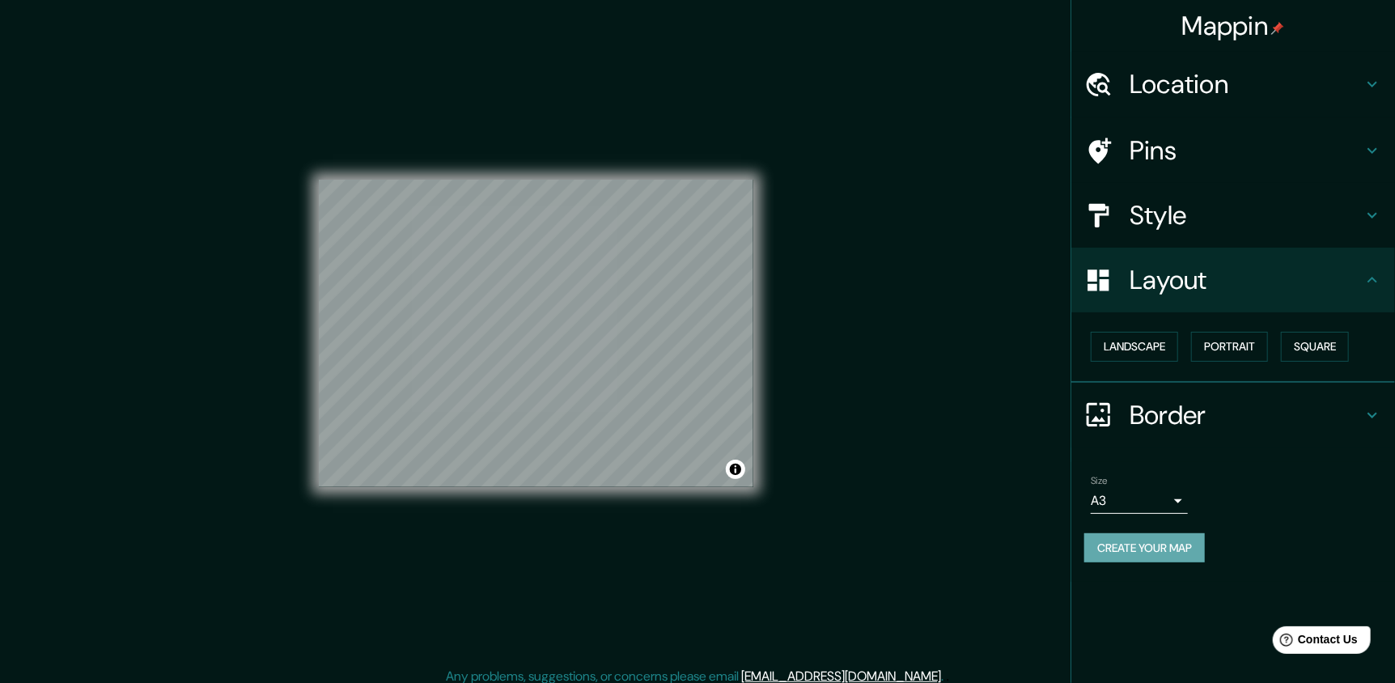
click at [1189, 547] on button "Create your map" at bounding box center [1145, 548] width 121 height 30
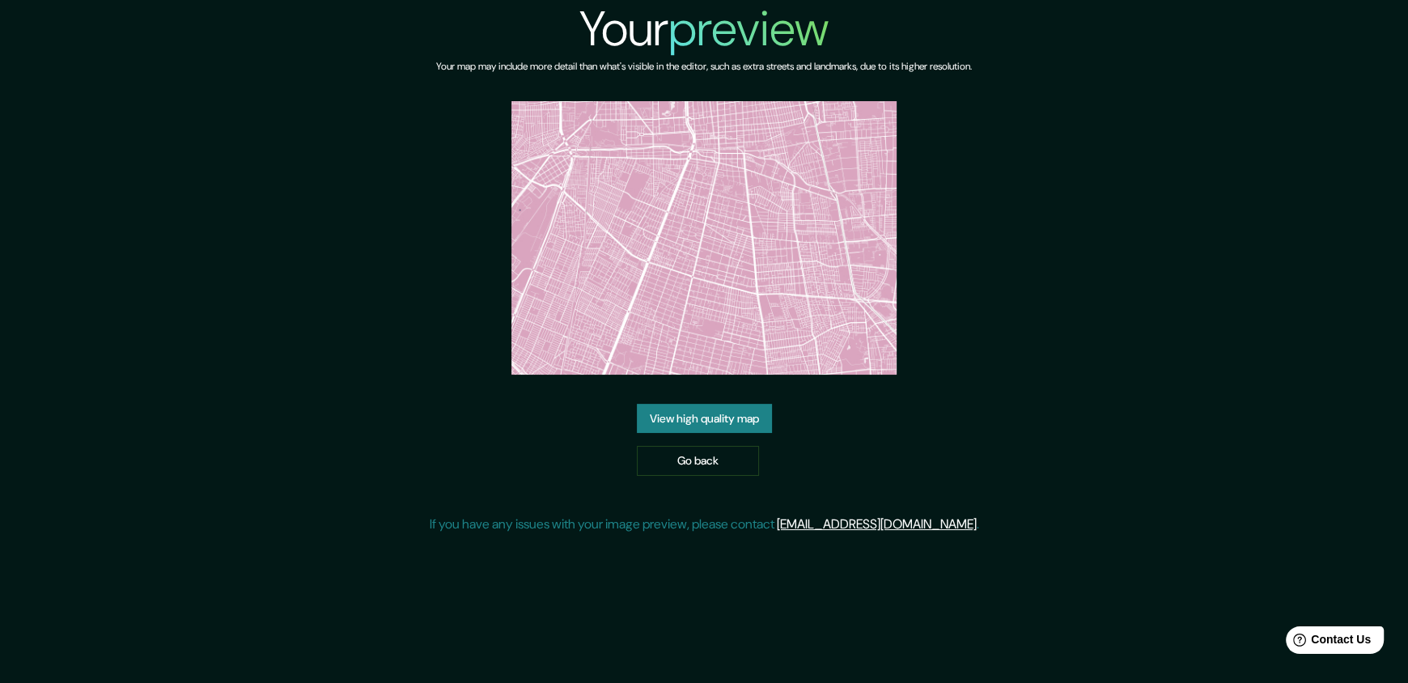
click at [729, 413] on link "View high quality map" at bounding box center [704, 419] width 135 height 30
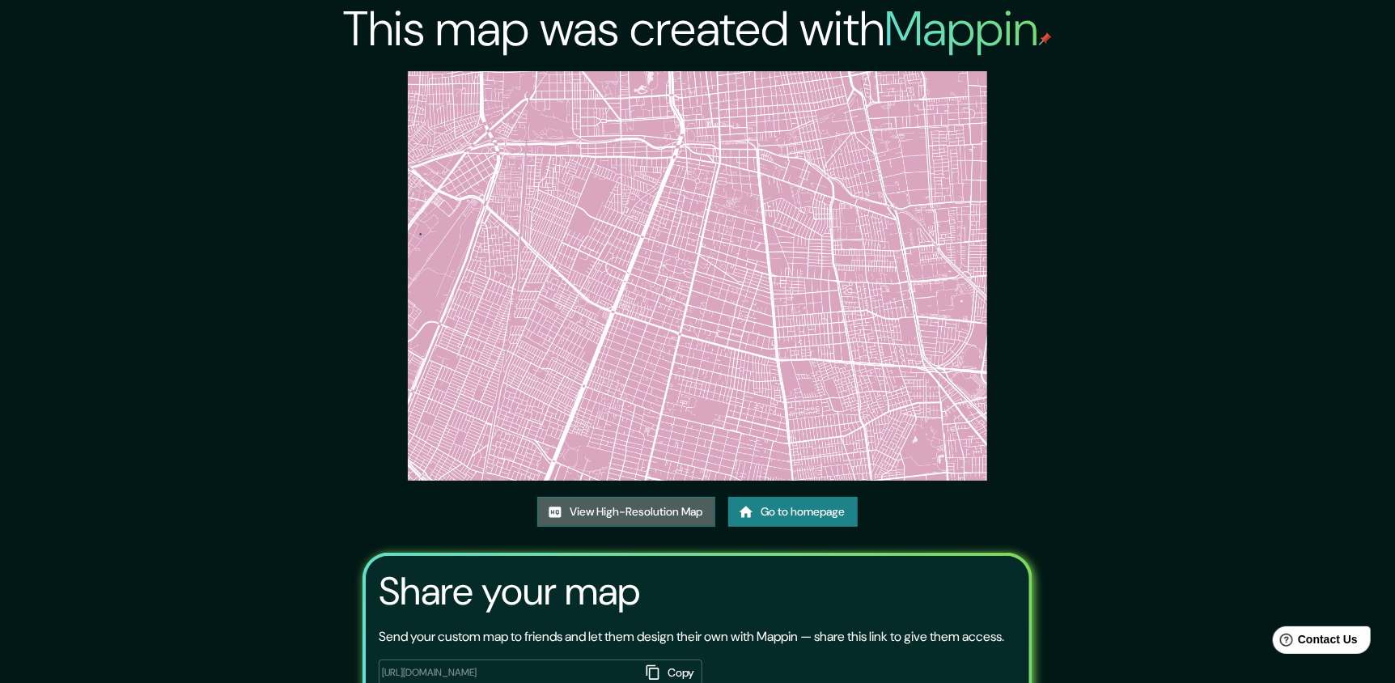
click at [570, 516] on link "View High-Resolution Map" at bounding box center [626, 512] width 178 height 30
click at [753, 509] on icon at bounding box center [746, 512] width 16 height 16
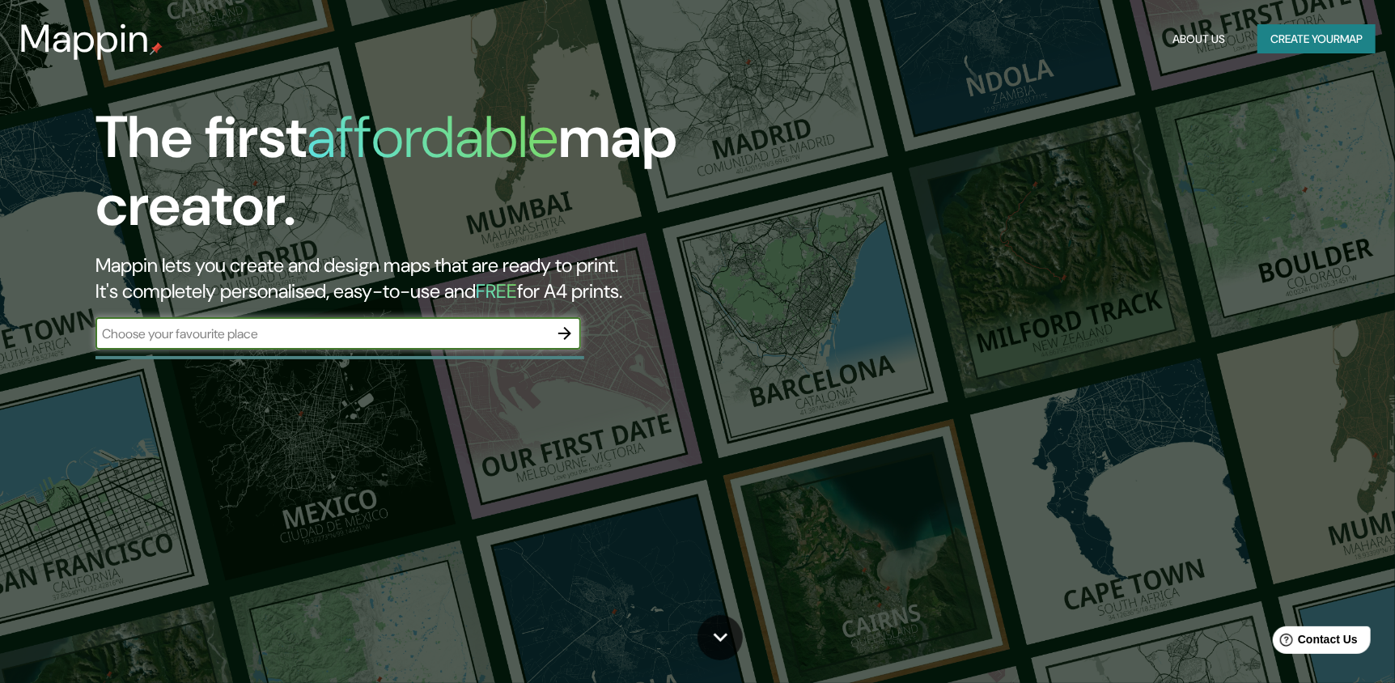
click at [357, 333] on input "text" at bounding box center [322, 334] width 453 height 19
type input "Santiago"
click at [575, 350] on div "Santiago ​" at bounding box center [339, 335] width 486 height 36
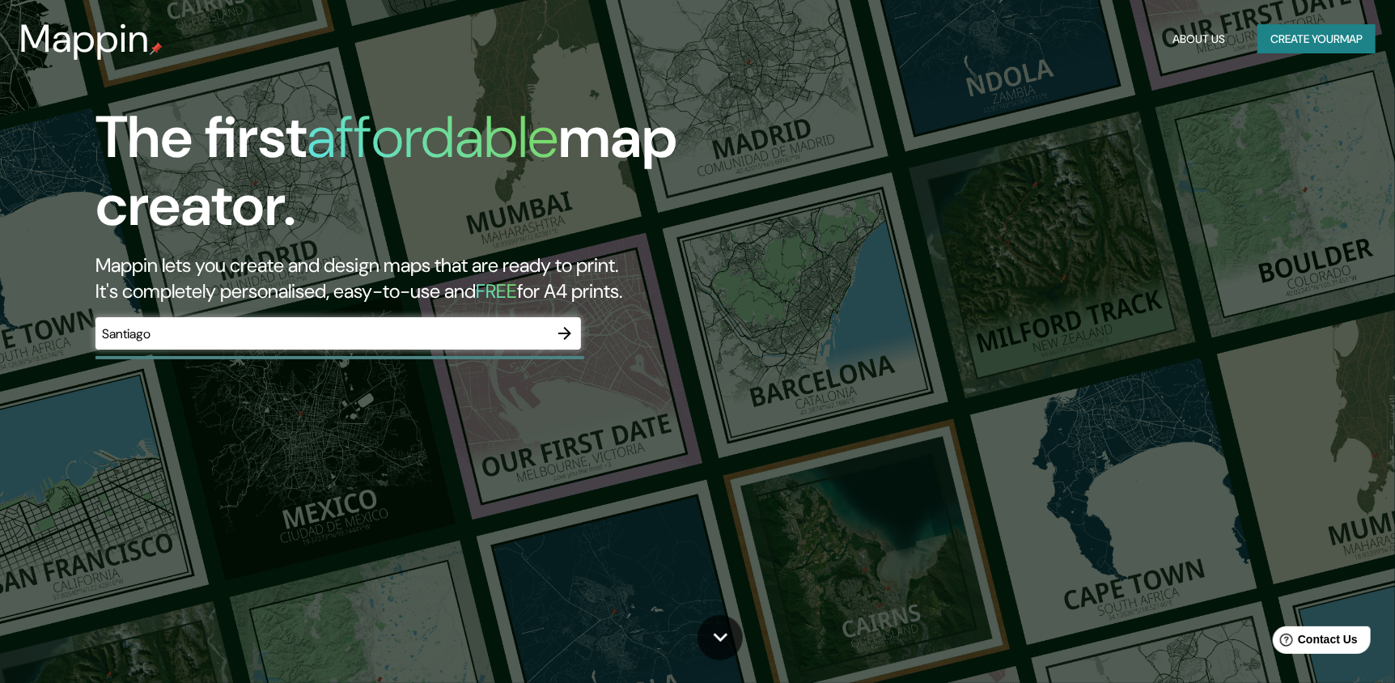
click at [569, 335] on icon "button" at bounding box center [564, 333] width 19 height 19
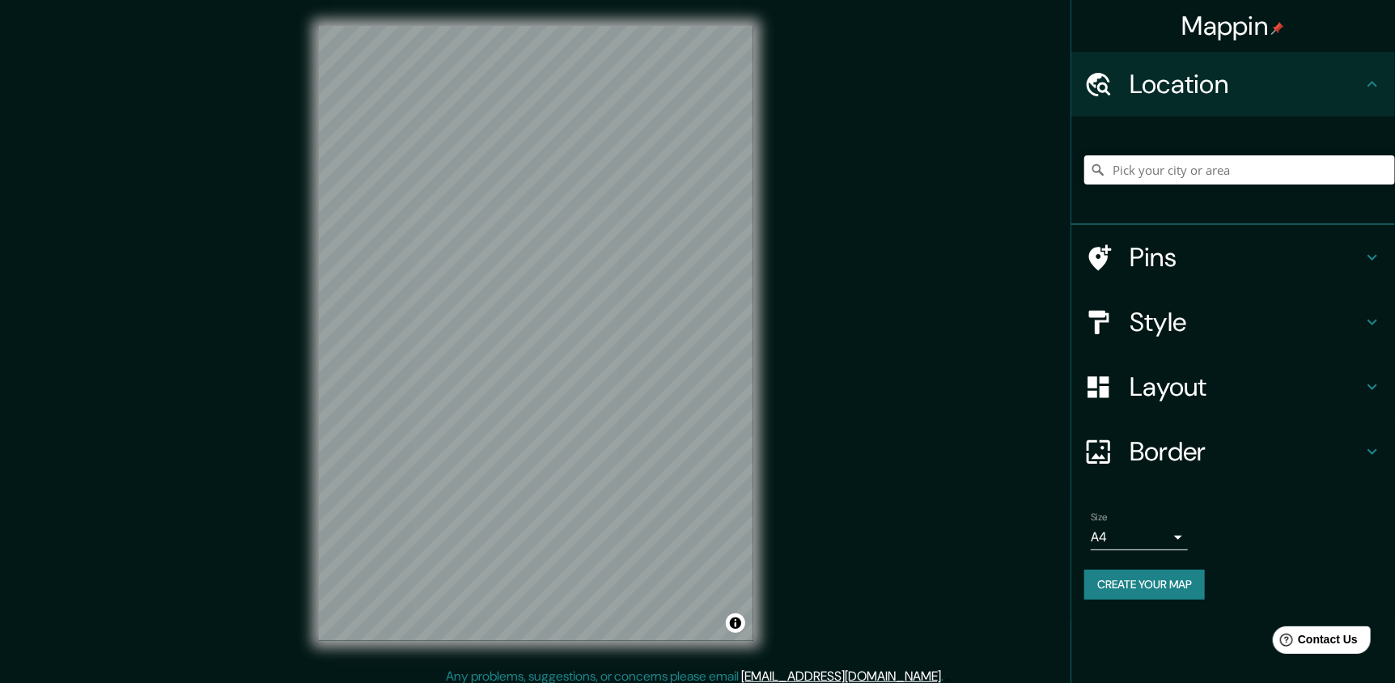
drag, startPoint x: 1275, startPoint y: 289, endPoint x: 1276, endPoint y: 307, distance: 17.8
click at [1275, 303] on div "Style" at bounding box center [1234, 322] width 324 height 65
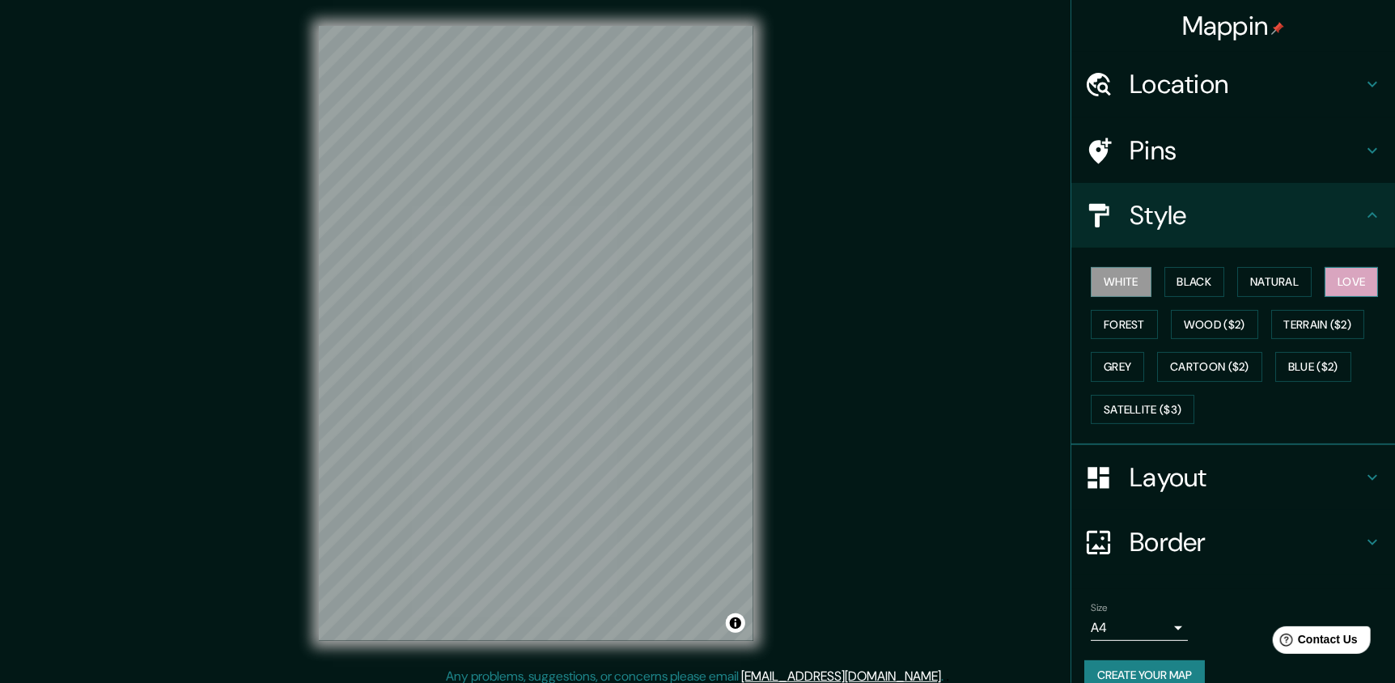
click at [1348, 278] on button "Love" at bounding box center [1351, 282] width 53 height 30
click at [1217, 482] on h4 "Layout" at bounding box center [1246, 477] width 233 height 32
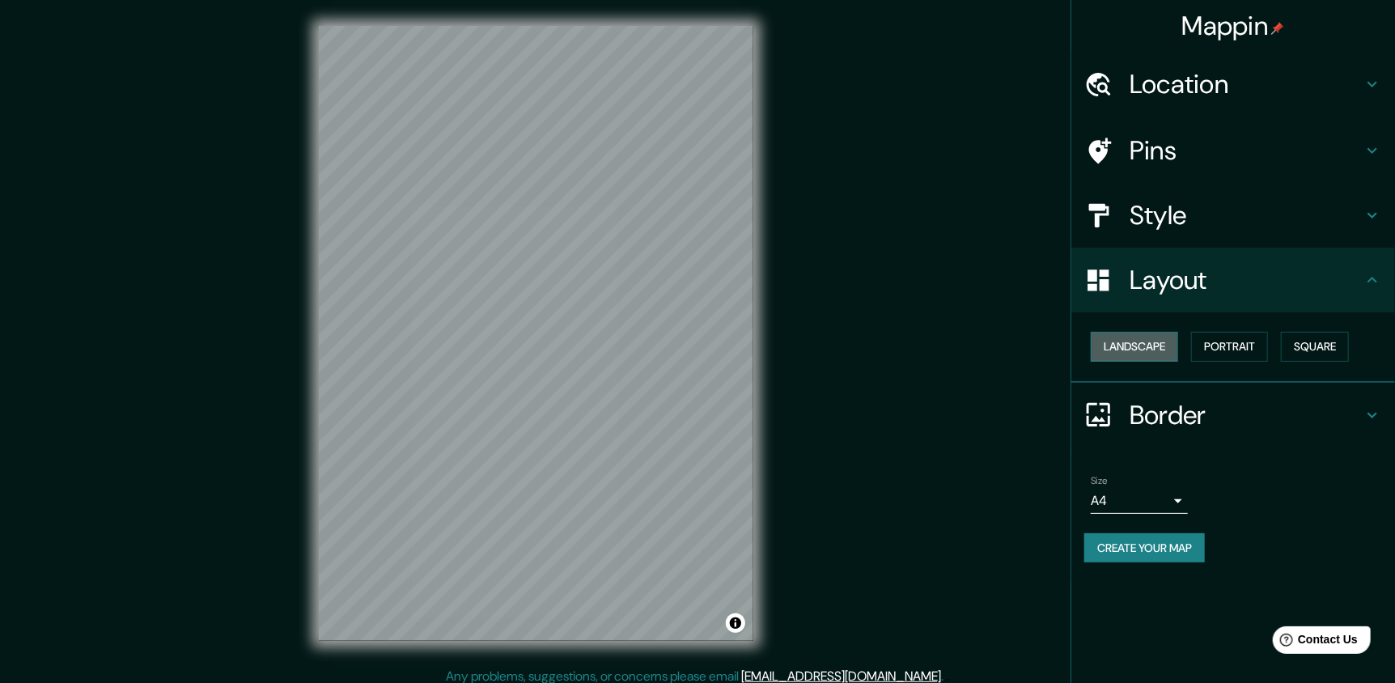
click at [1162, 350] on button "Landscape" at bounding box center [1134, 347] width 87 height 30
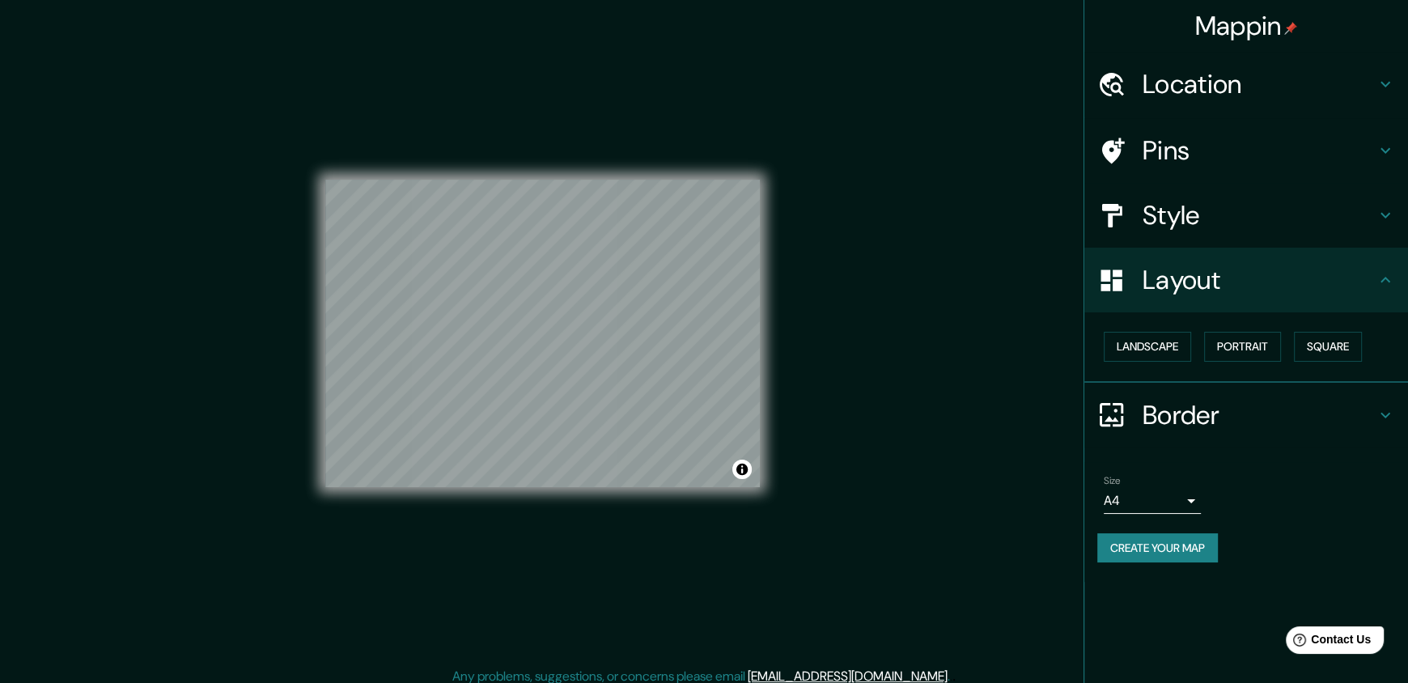
click at [1160, 490] on body "Mappin Location Pins Style Layout Landscape Portrait Square Border Choose a bor…" at bounding box center [704, 341] width 1408 height 683
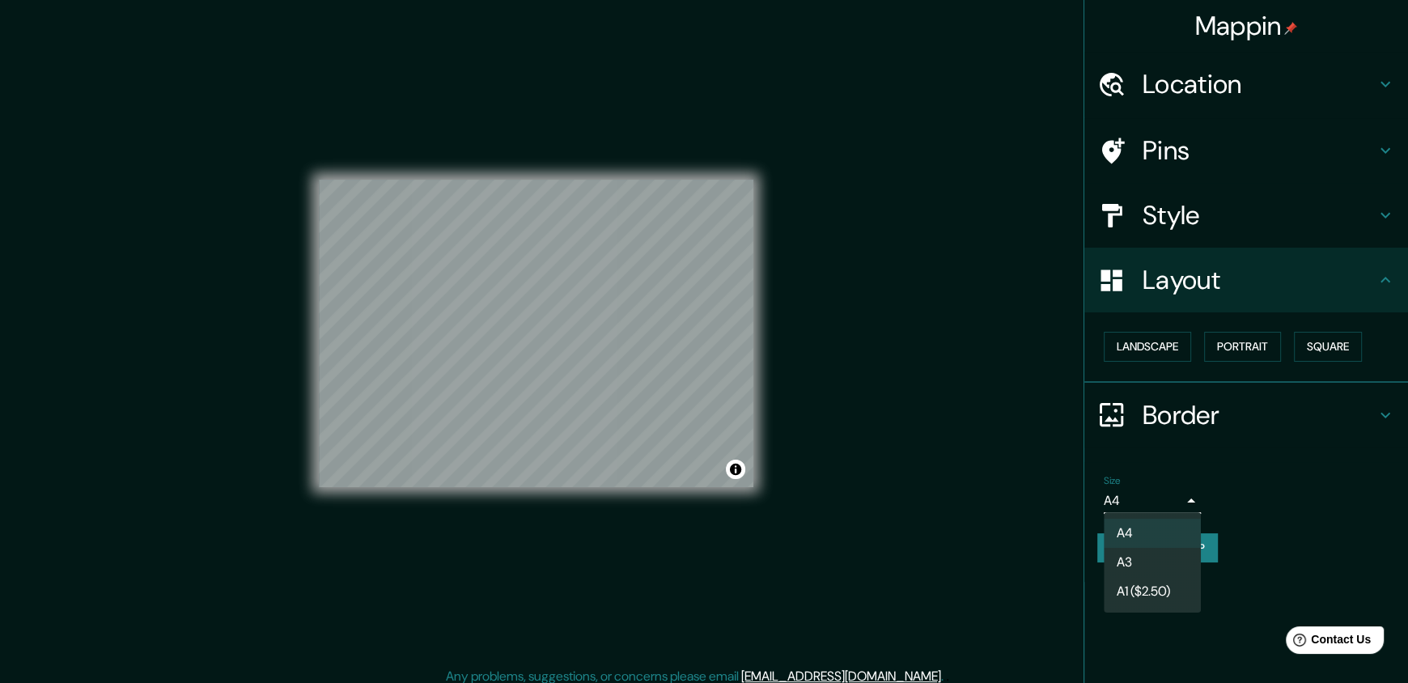
click at [1136, 568] on li "A3" at bounding box center [1152, 562] width 97 height 29
type input "a4"
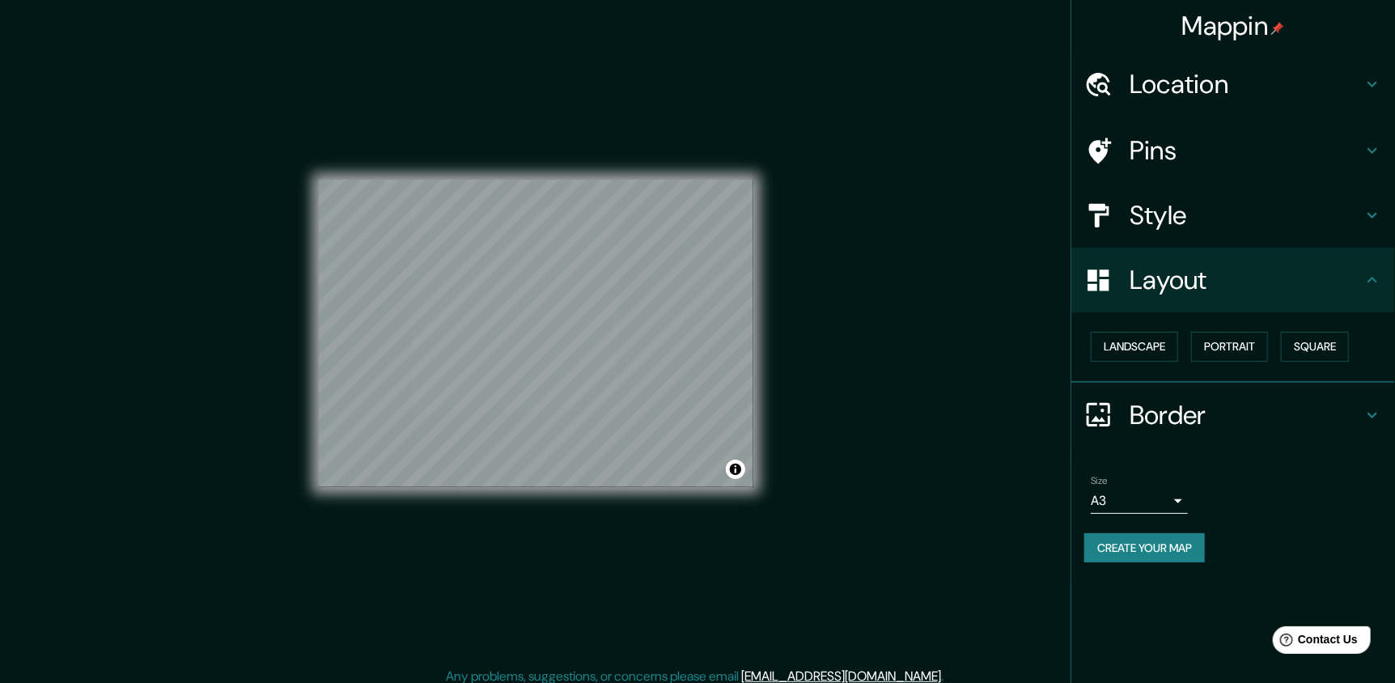
click at [1157, 541] on button "Create your map" at bounding box center [1145, 548] width 121 height 30
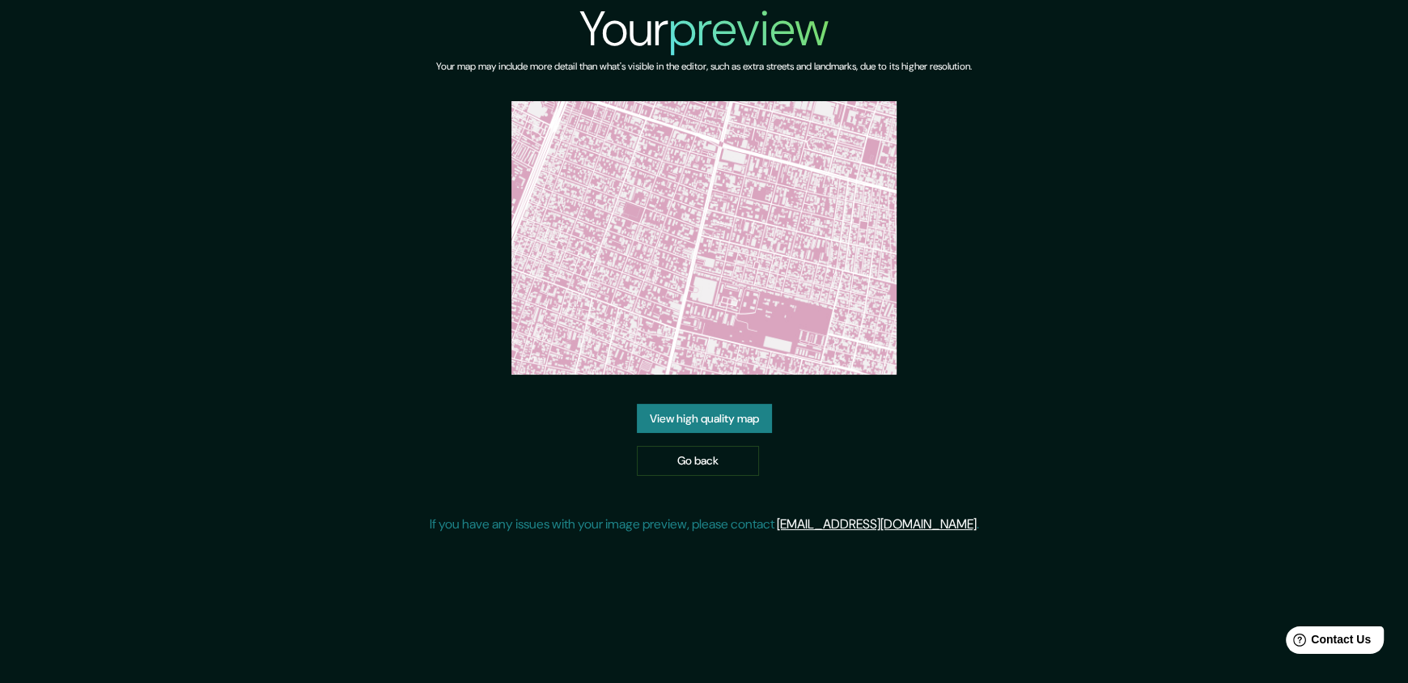
click at [751, 414] on link "View high quality map" at bounding box center [704, 419] width 135 height 30
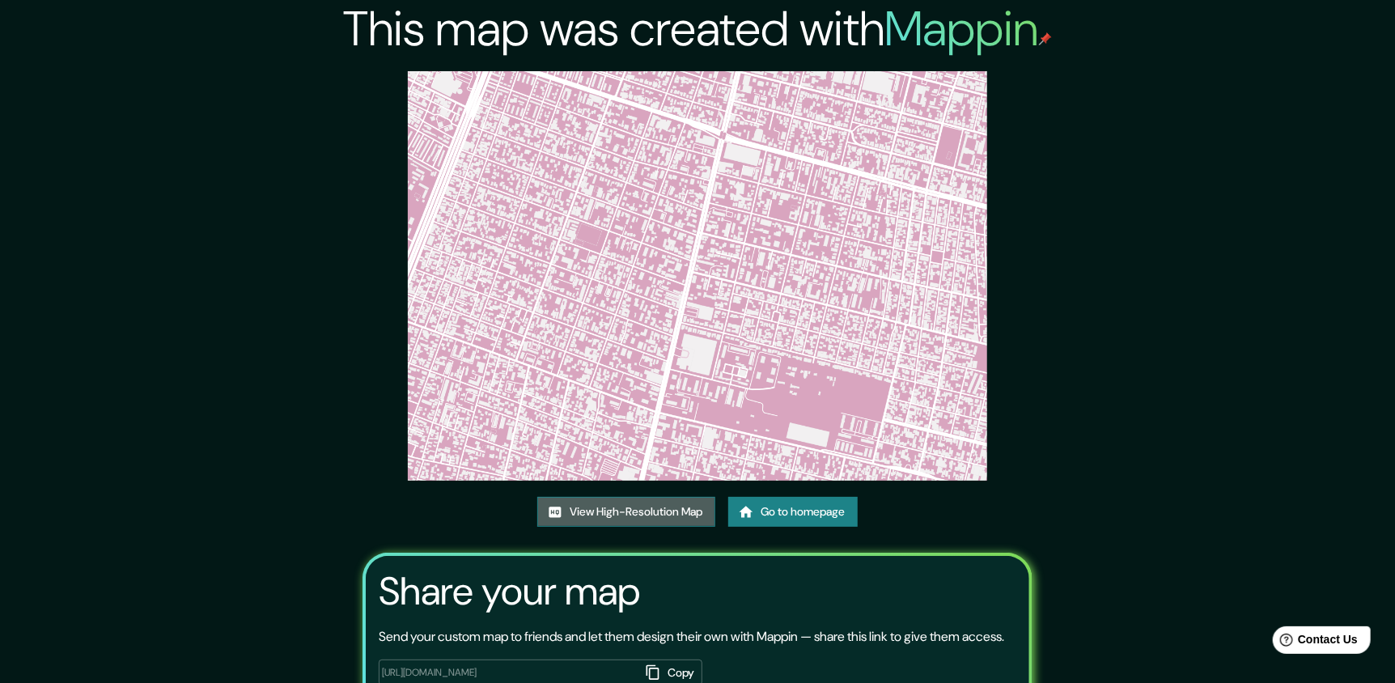
click at [671, 518] on link "View High-Resolution Map" at bounding box center [626, 512] width 178 height 30
click at [798, 516] on link "Go to homepage" at bounding box center [793, 512] width 130 height 30
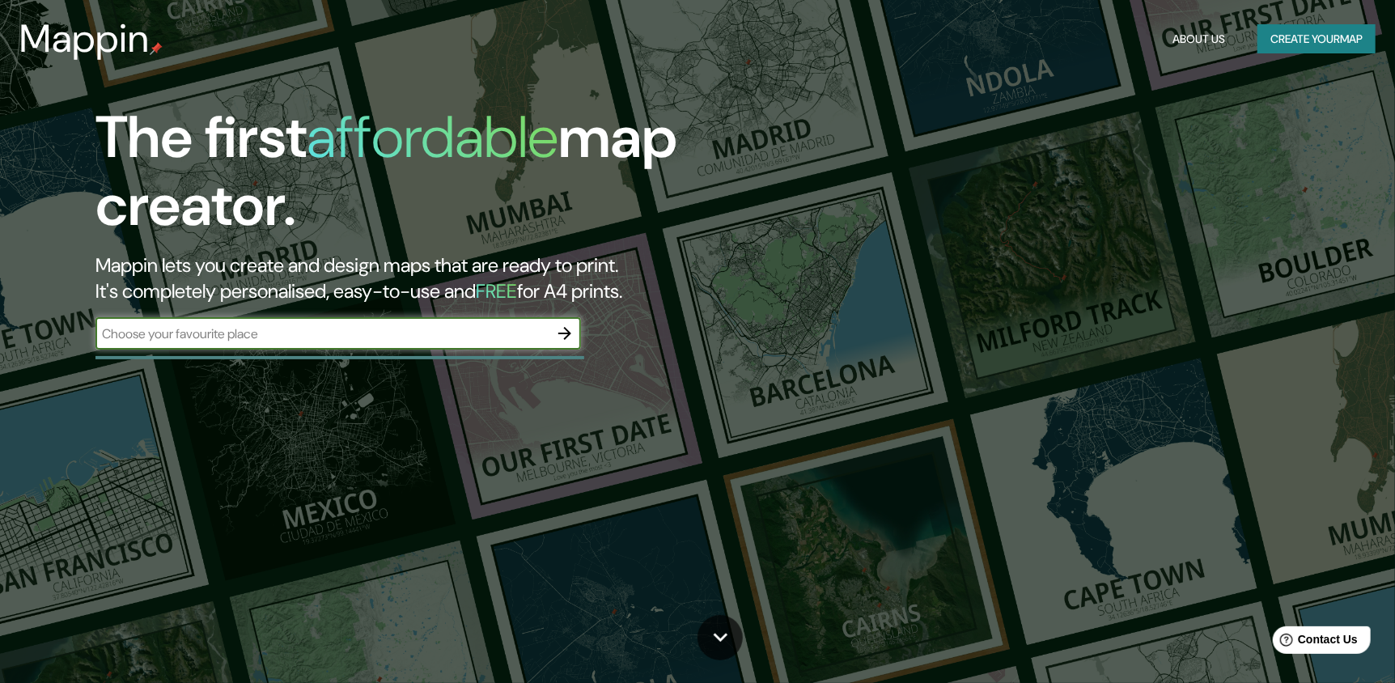
click at [558, 332] on icon "button" at bounding box center [564, 333] width 19 height 19
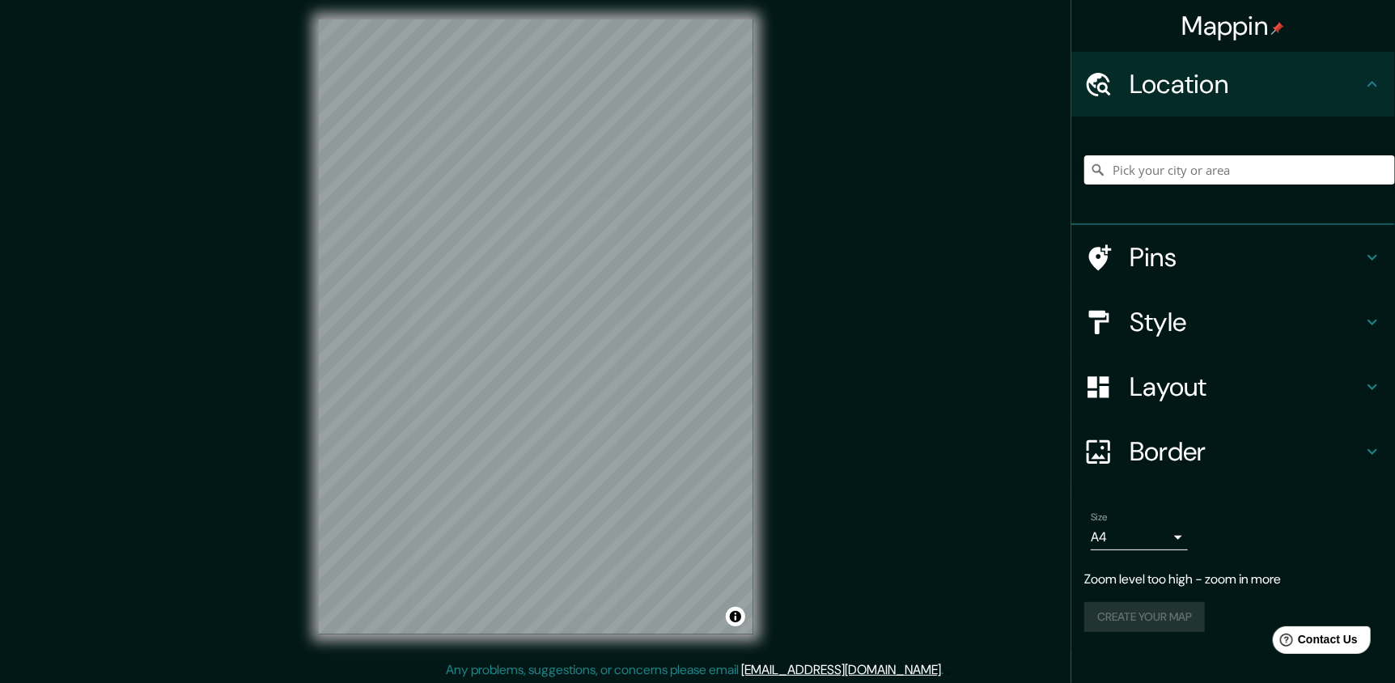
scroll to position [9, 0]
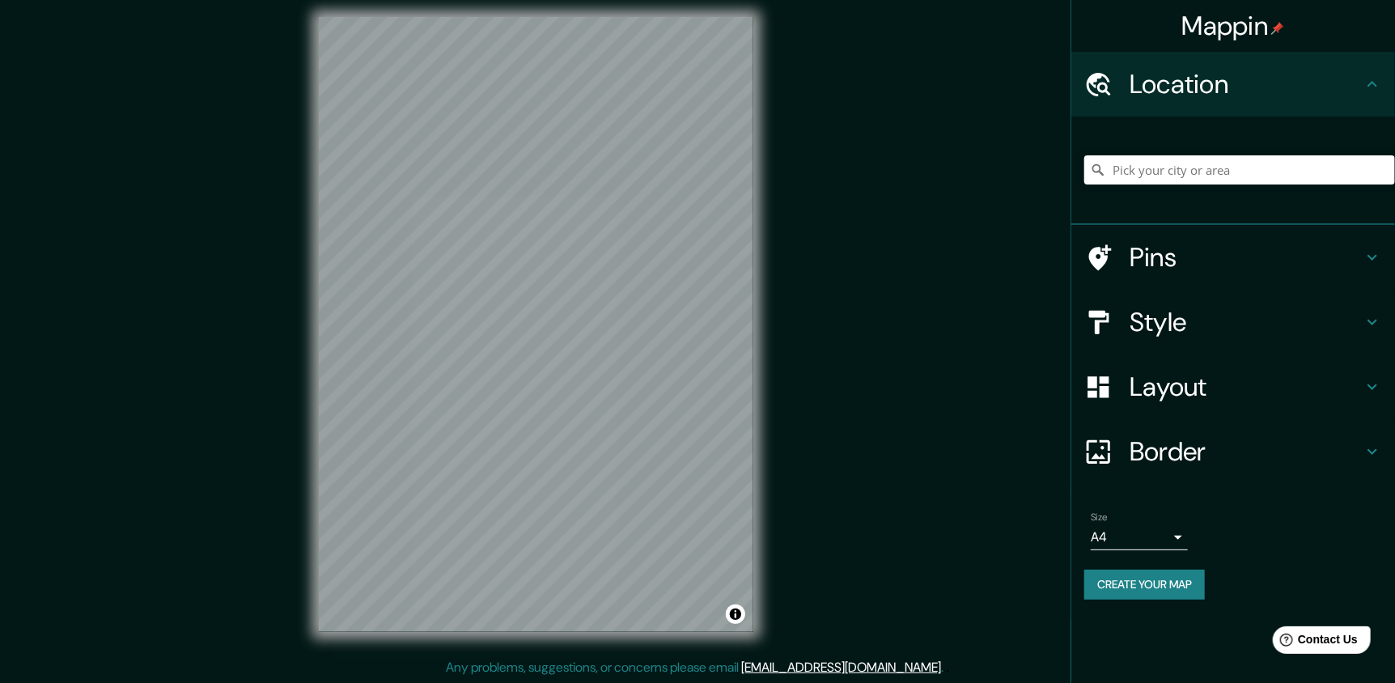
click at [1250, 382] on h4 "Layout" at bounding box center [1246, 387] width 233 height 32
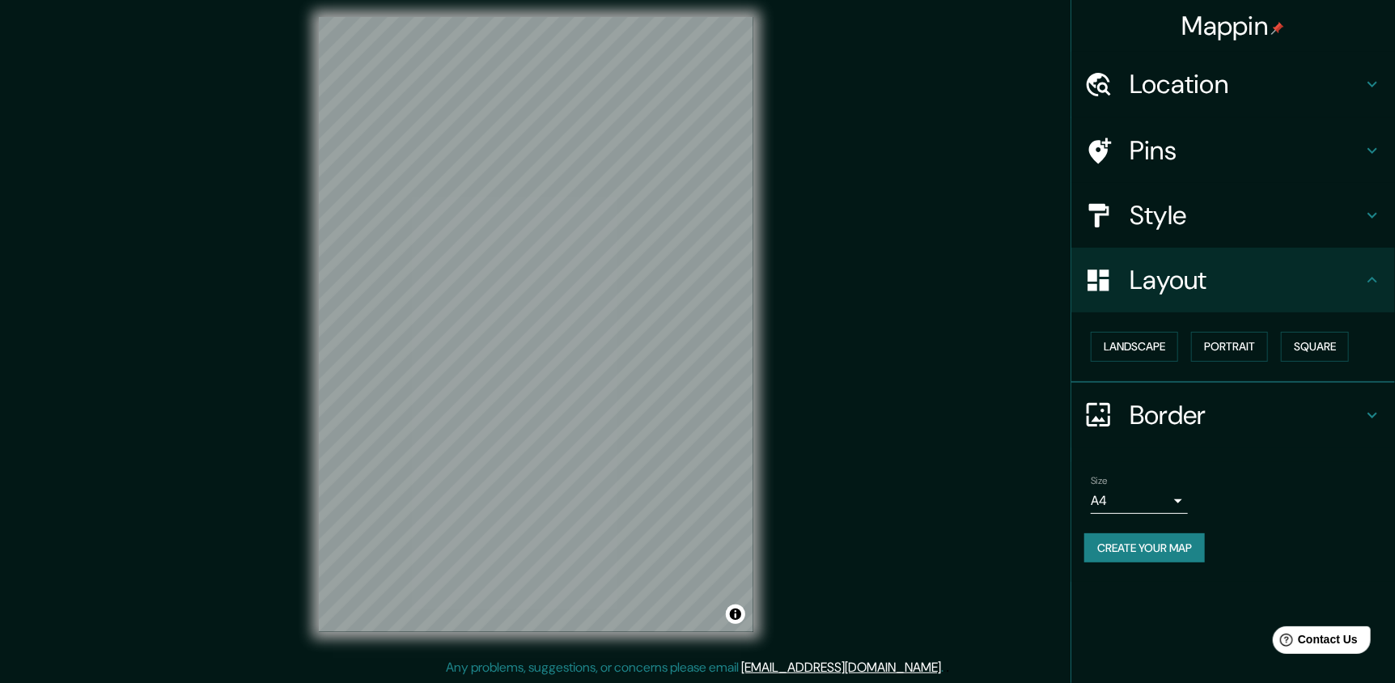
click at [1228, 399] on h4 "Border" at bounding box center [1246, 415] width 233 height 32
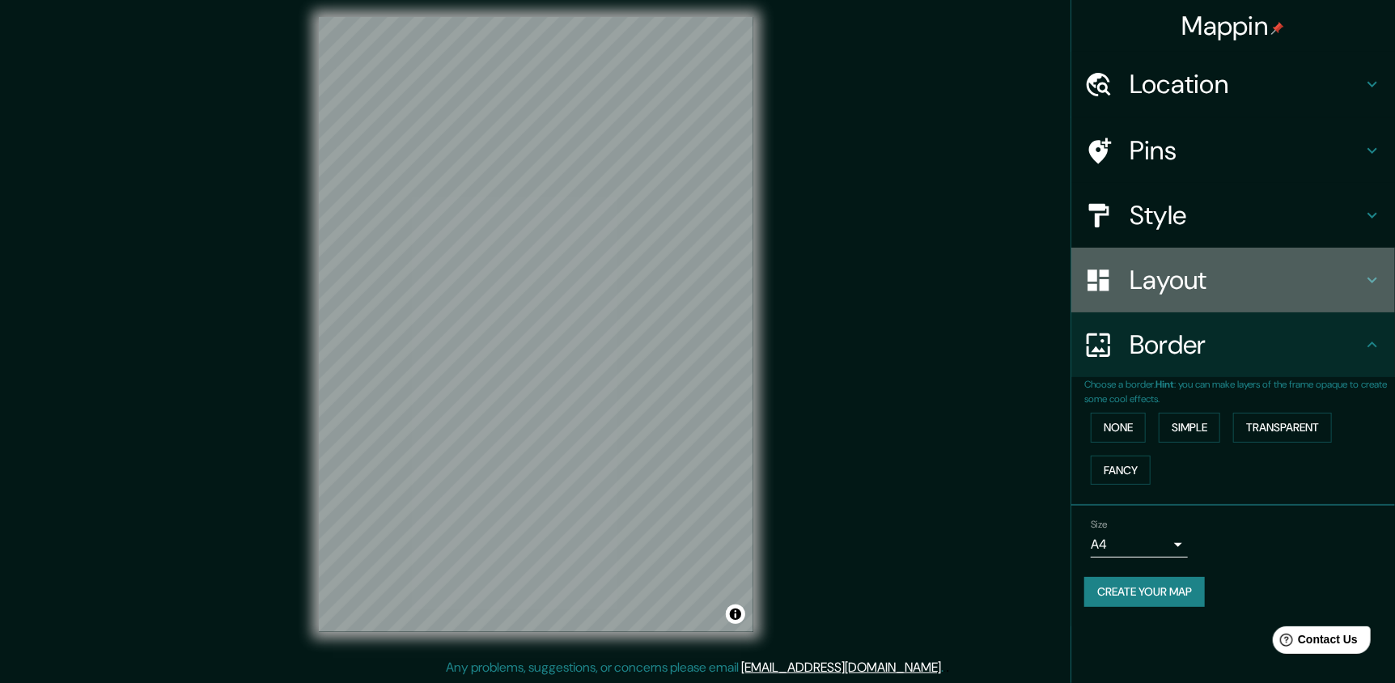
click at [1177, 289] on h4 "Layout" at bounding box center [1246, 280] width 233 height 32
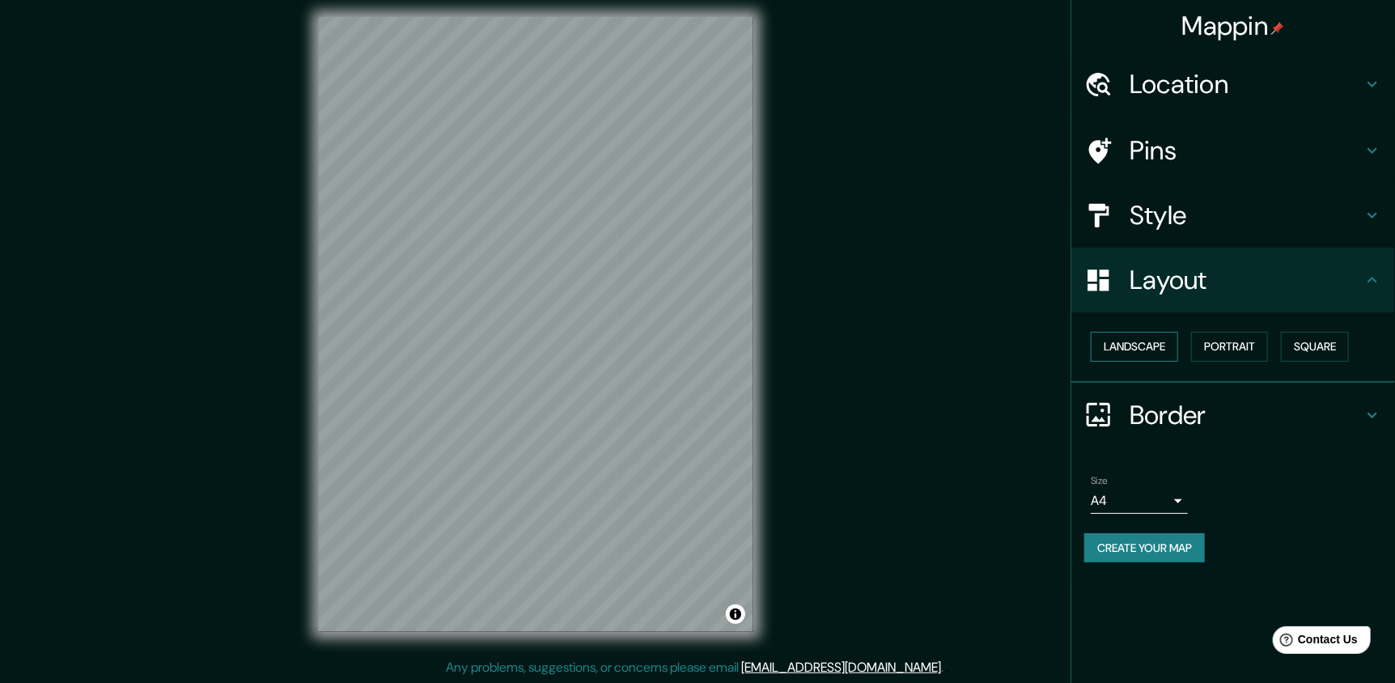
click at [1146, 348] on button "Landscape" at bounding box center [1134, 347] width 87 height 30
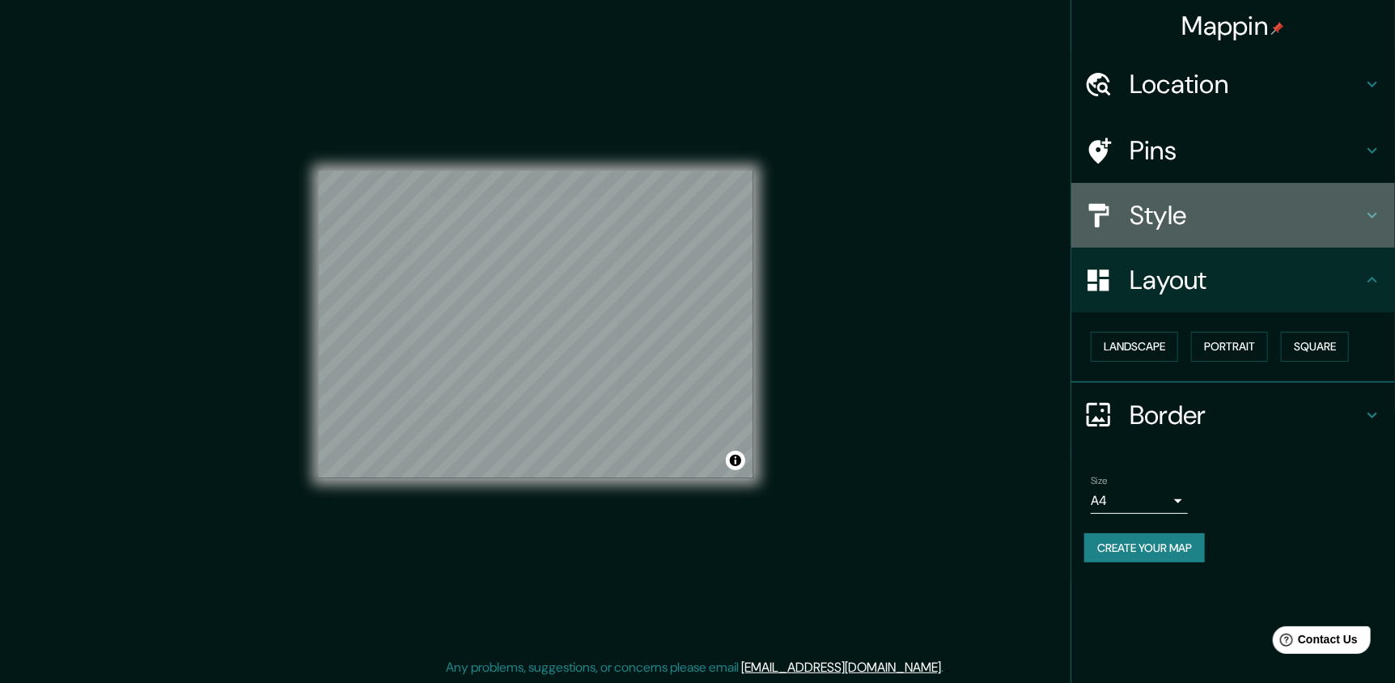
click at [1327, 200] on h4 "Style" at bounding box center [1246, 215] width 233 height 32
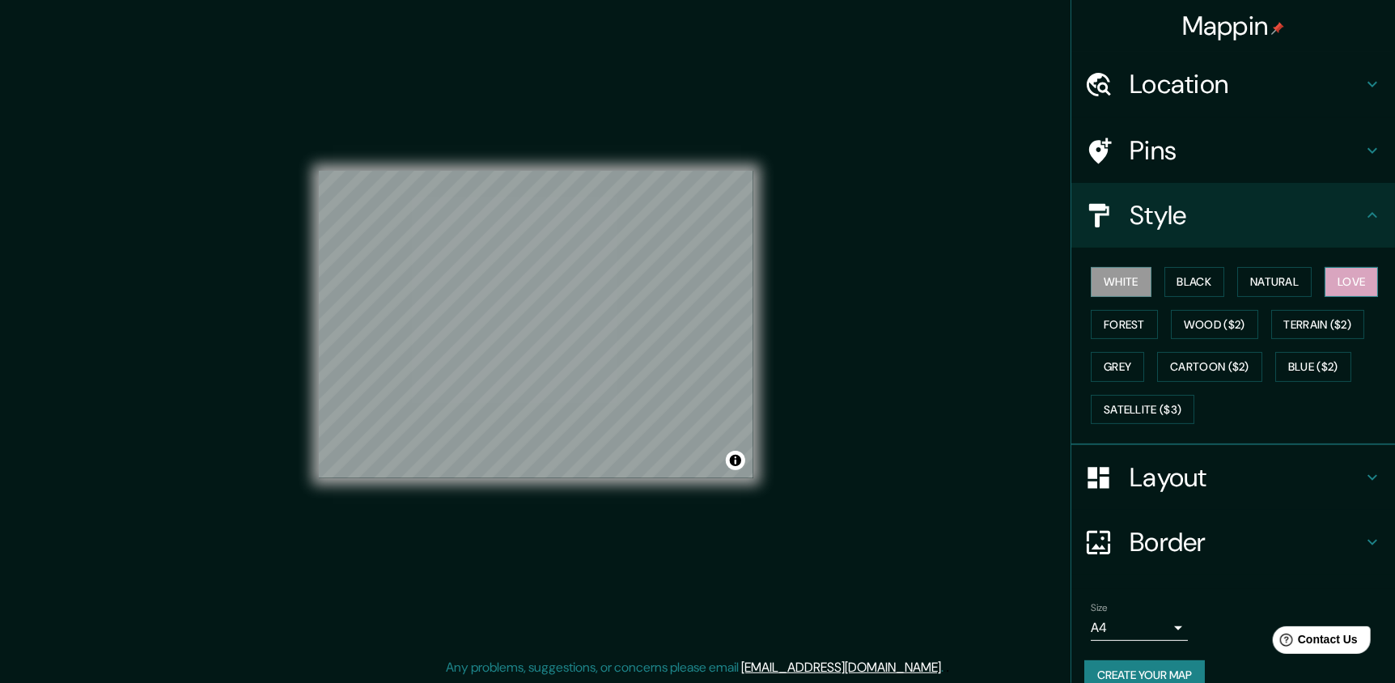
click at [1345, 282] on button "Love" at bounding box center [1351, 282] width 53 height 30
click at [867, 411] on div "Mappin Location Pins Style White Black Natural Love Forest Wood ($2) Terrain ($…" at bounding box center [697, 337] width 1395 height 693
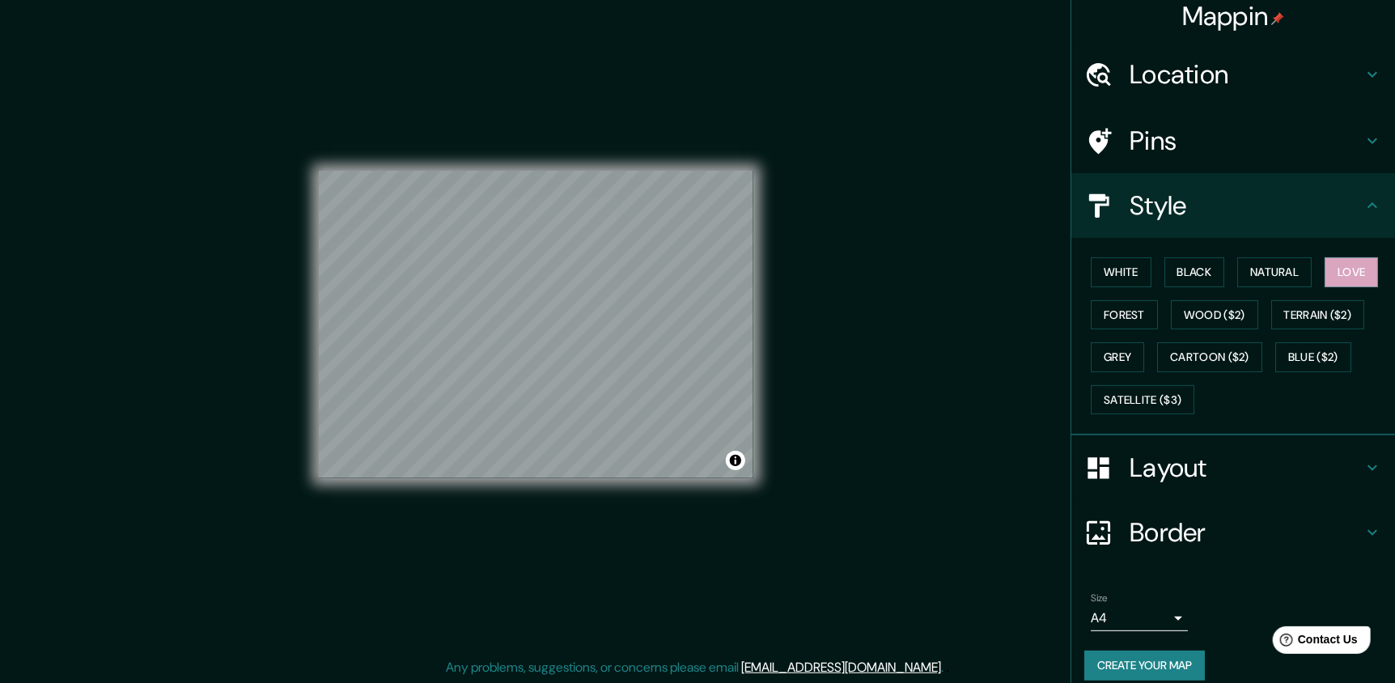
scroll to position [24, 0]
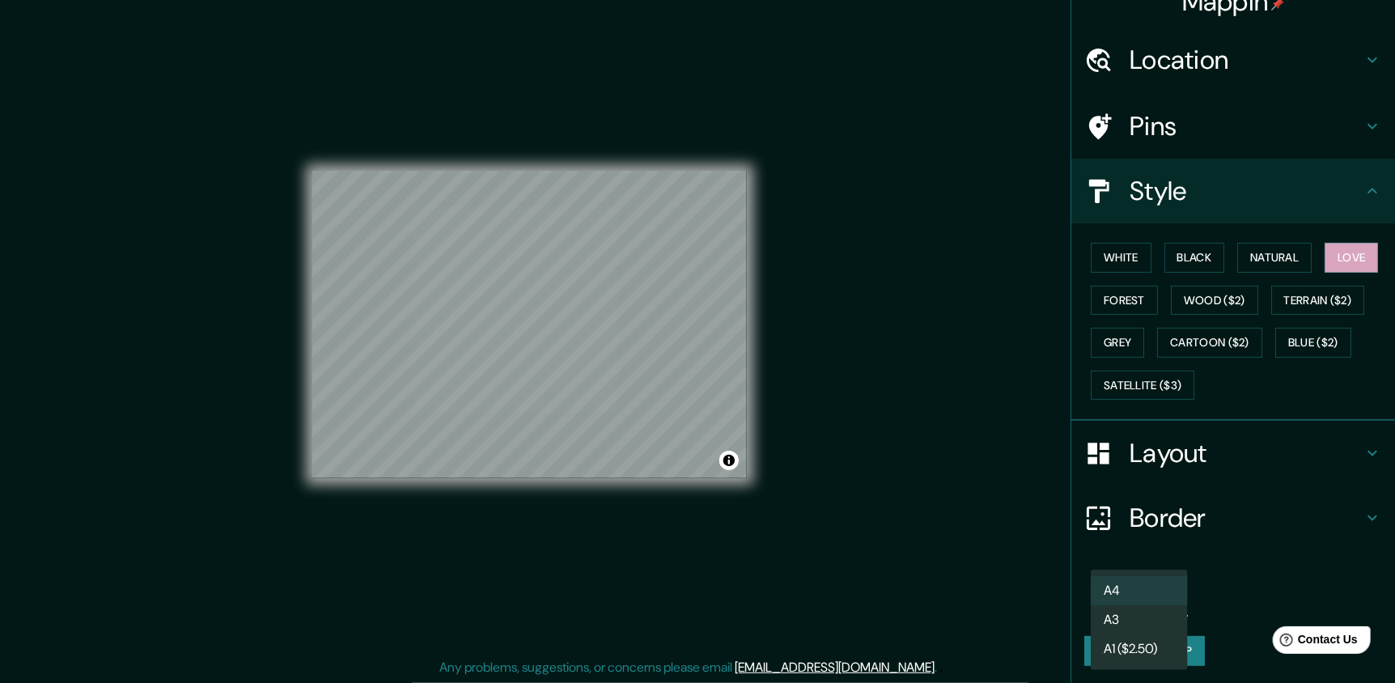
click at [1163, 605] on body "Mappin Location Pins Style White Black Natural Love Forest Wood ($2) Terrain ($…" at bounding box center [697, 332] width 1395 height 683
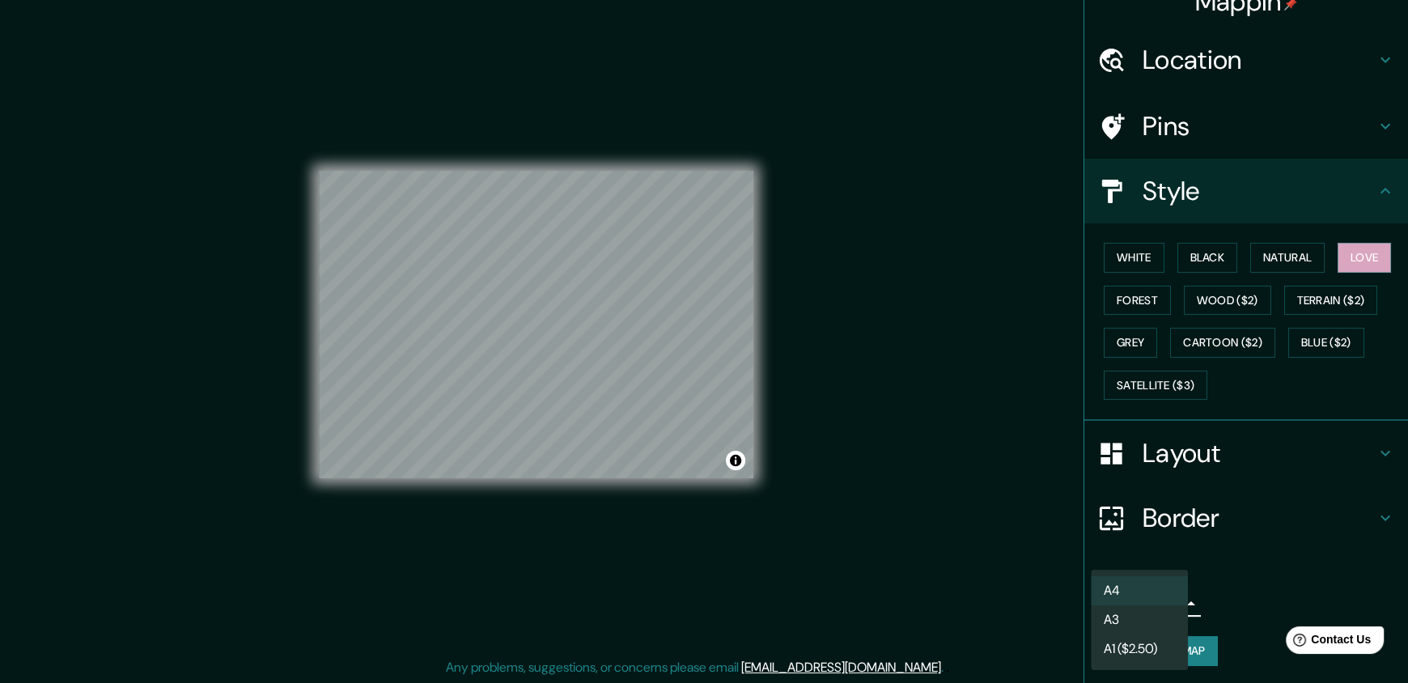
click at [1153, 616] on li "A3" at bounding box center [1139, 619] width 97 height 29
type input "a4"
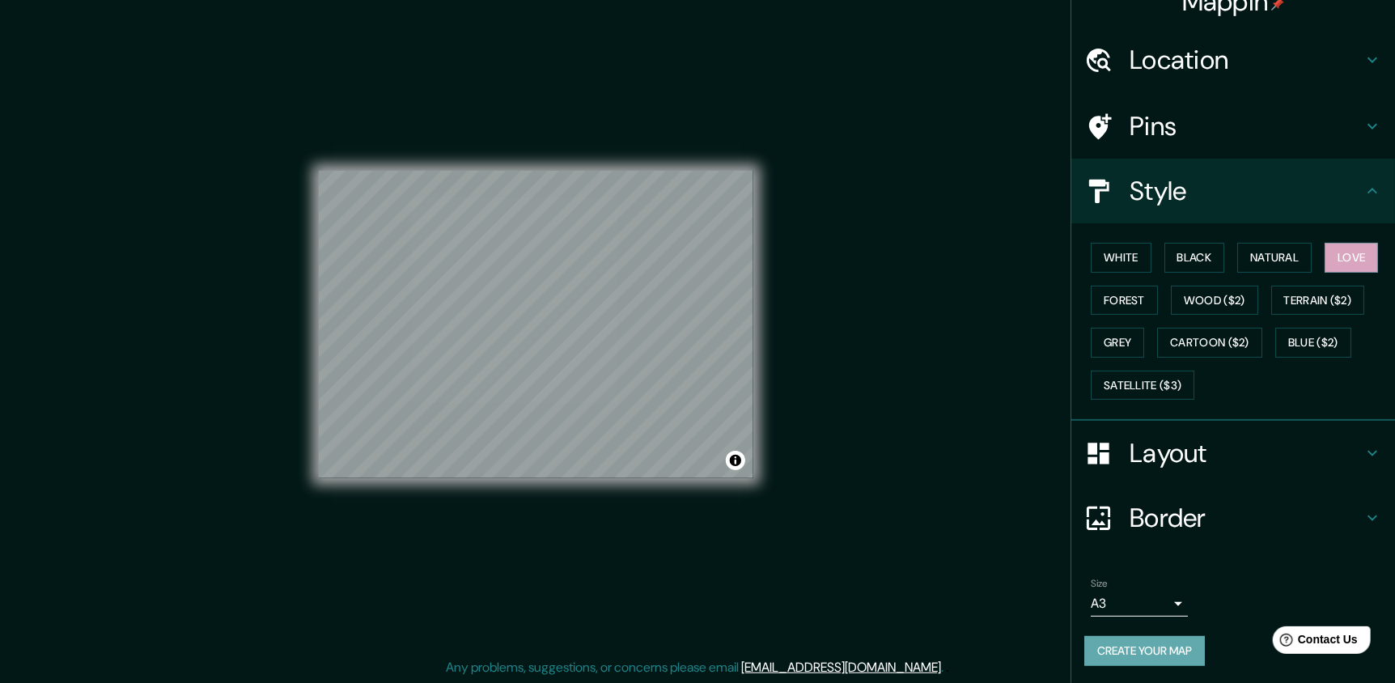
click at [1152, 642] on button "Create your map" at bounding box center [1145, 651] width 121 height 30
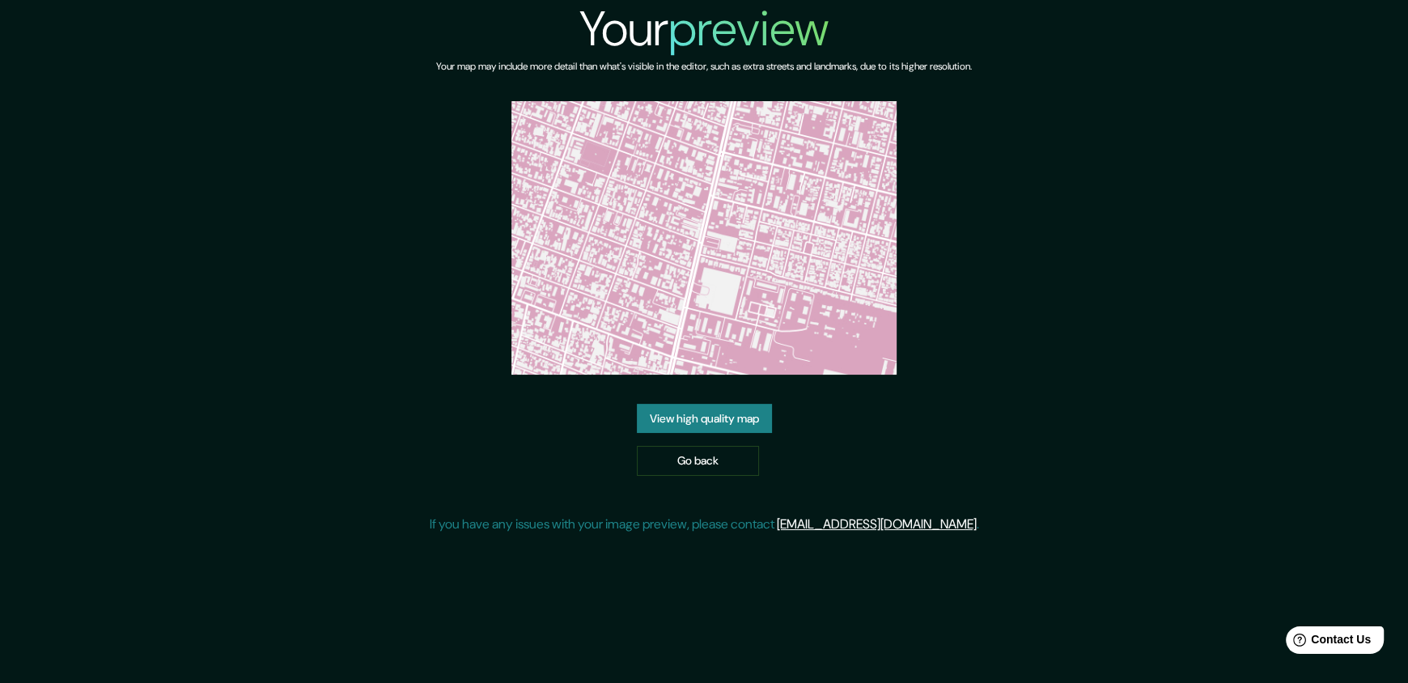
click at [737, 411] on link "View high quality map" at bounding box center [704, 419] width 135 height 30
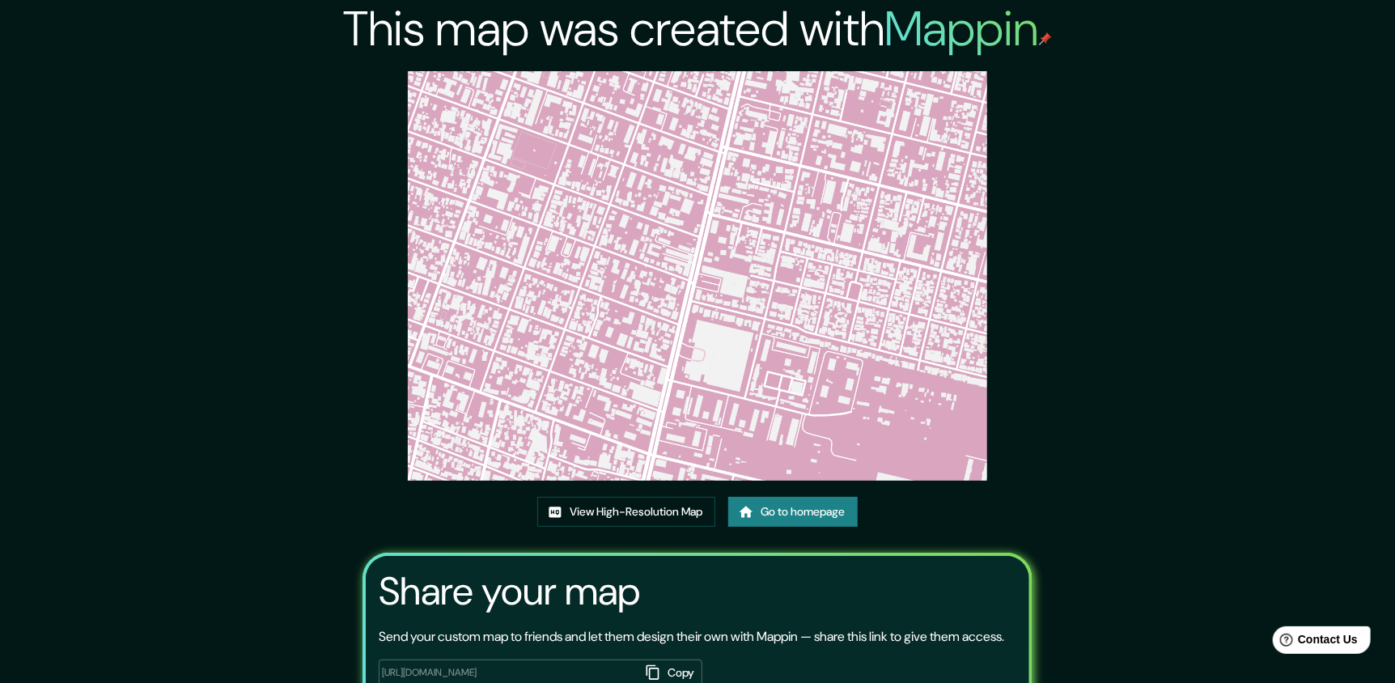
drag, startPoint x: 761, startPoint y: 386, endPoint x: 1162, endPoint y: 283, distance: 413.6
click at [1166, 283] on div "This map was created with Mappin View High-Resolution Map Go to homepage Share …" at bounding box center [697, 397] width 1395 height 795
click at [680, 507] on link "View High-Resolution Map" at bounding box center [626, 512] width 178 height 30
